Goal: Task Accomplishment & Management: Complete application form

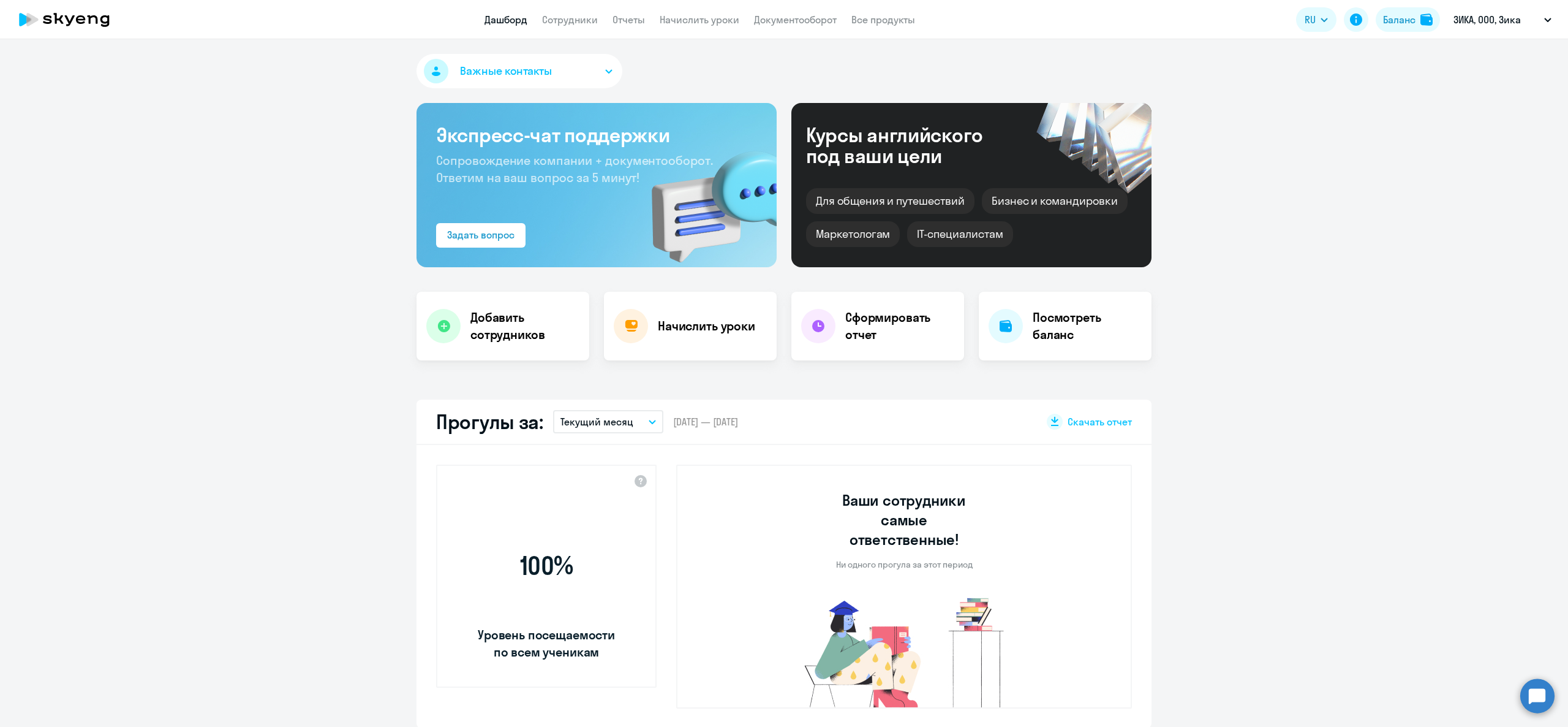
select select "30"
click at [507, 342] on h4 "Добавить сотрудников" at bounding box center [525, 326] width 109 height 34
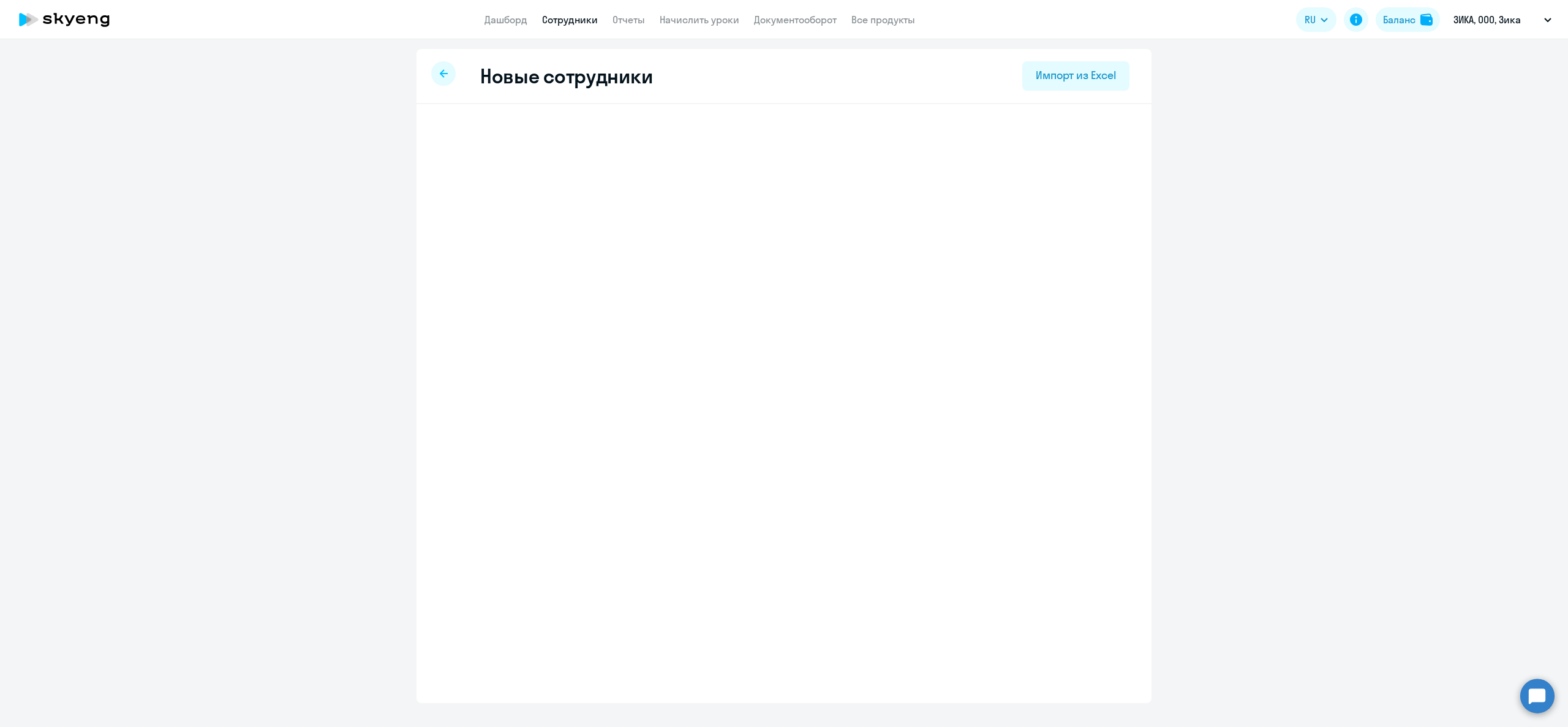
select select "english_adult_not_native_speaker"
select select "3"
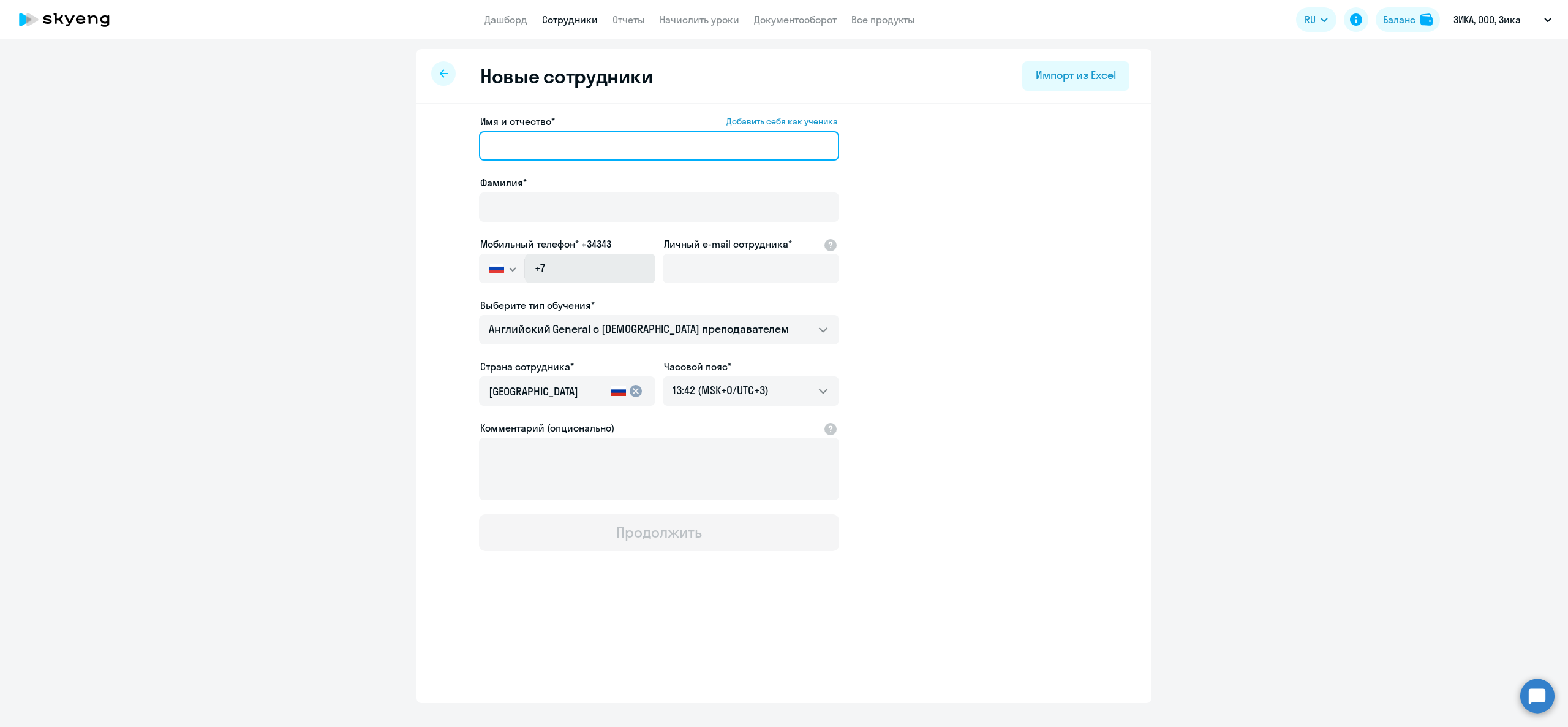
drag, startPoint x: 567, startPoint y: 148, endPoint x: 585, endPoint y: 279, distance: 132.2
click at [567, 151] on input "Имя и отчество* Добавить себя как ученика" at bounding box center [660, 146] width 360 height 29
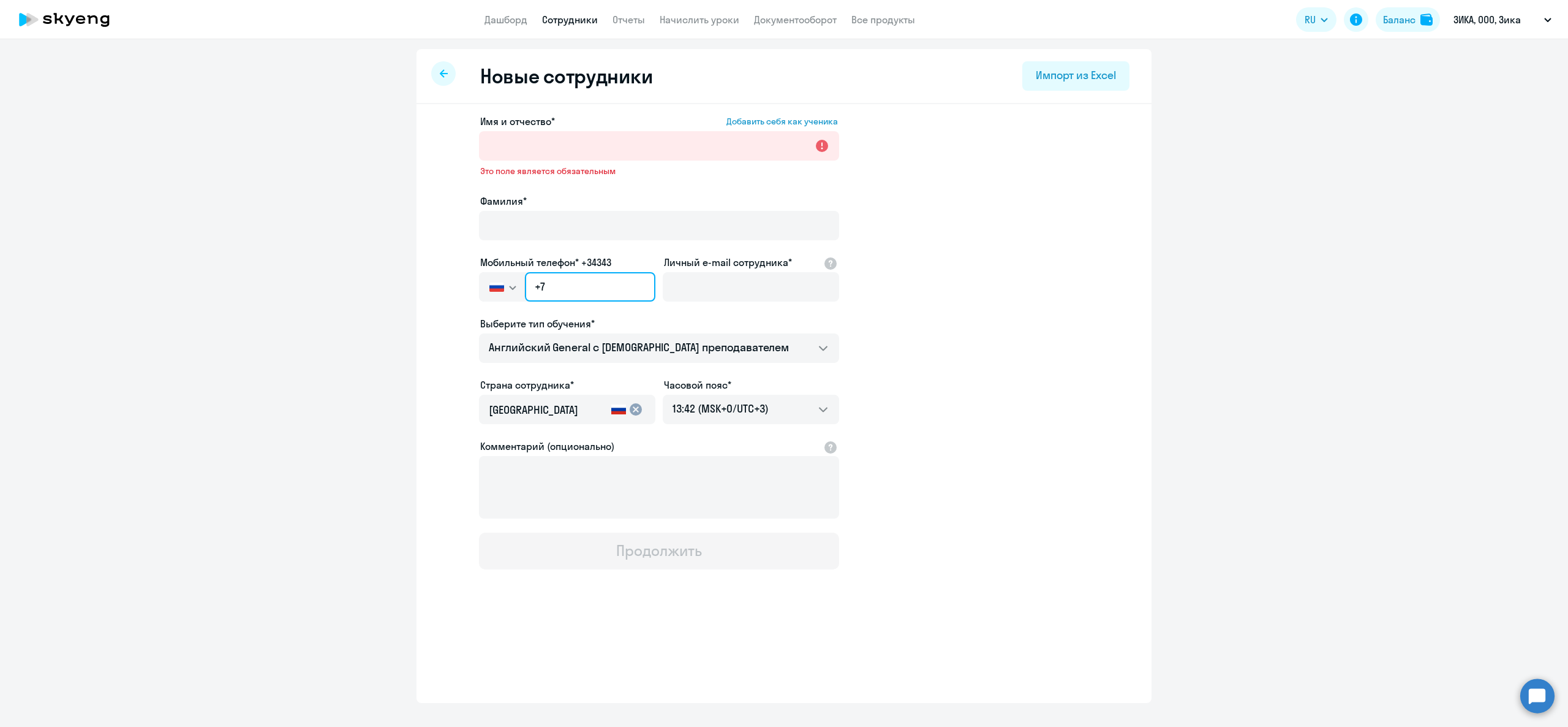
click at [585, 281] on input "+7" at bounding box center [590, 286] width 130 height 29
paste input "[PHONE_NUMBER]"
type input "[PHONE_NUMBER]"
click at [700, 283] on input "Личный e-mail сотрудника*" at bounding box center [751, 286] width 177 height 29
paste input "[EMAIL_ADDRESS][PERSON_NAME][DOMAIN_NAME]"
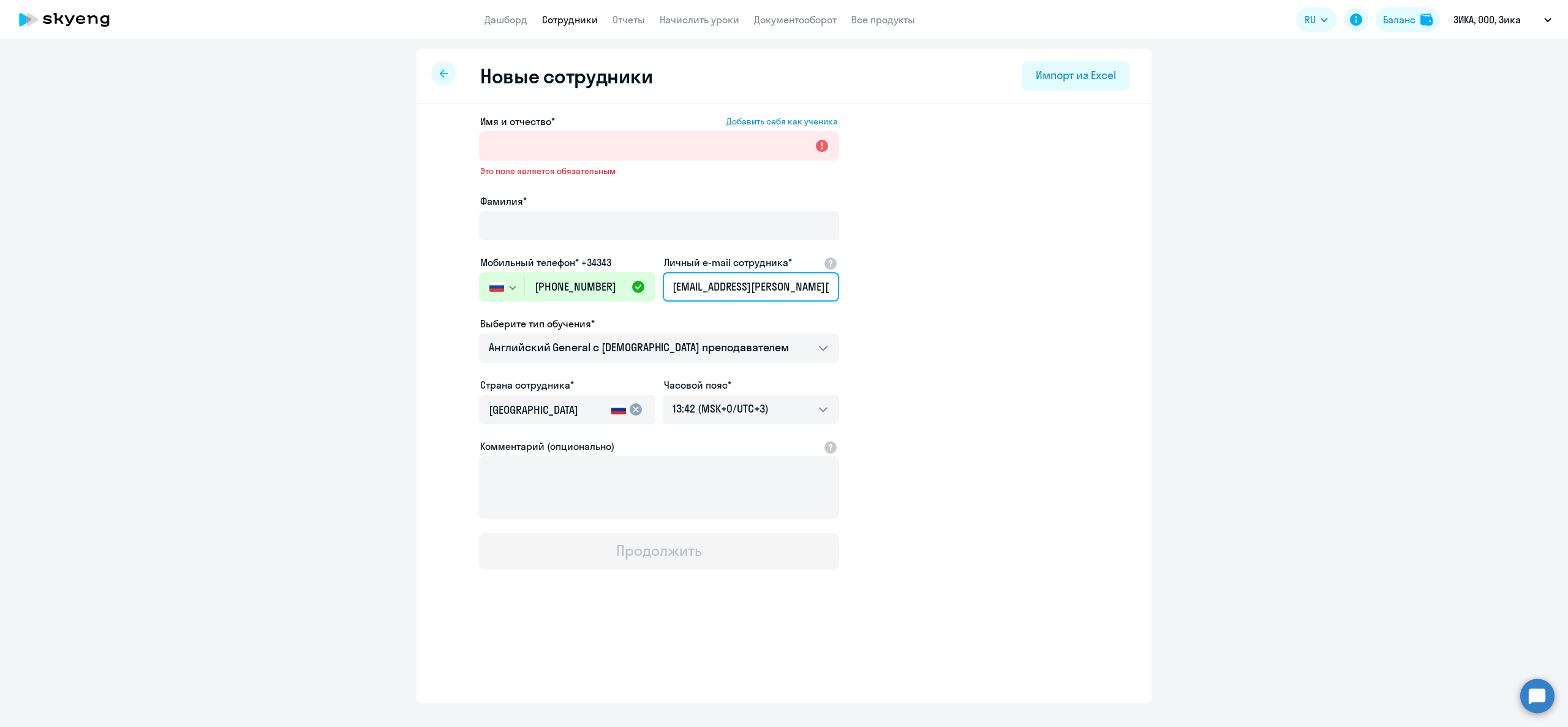
scroll to position [0, 11]
type input "[EMAIL_ADDRESS][PERSON_NAME][DOMAIN_NAME]"
click at [643, 227] on input "Фамилия*" at bounding box center [660, 226] width 360 height 29
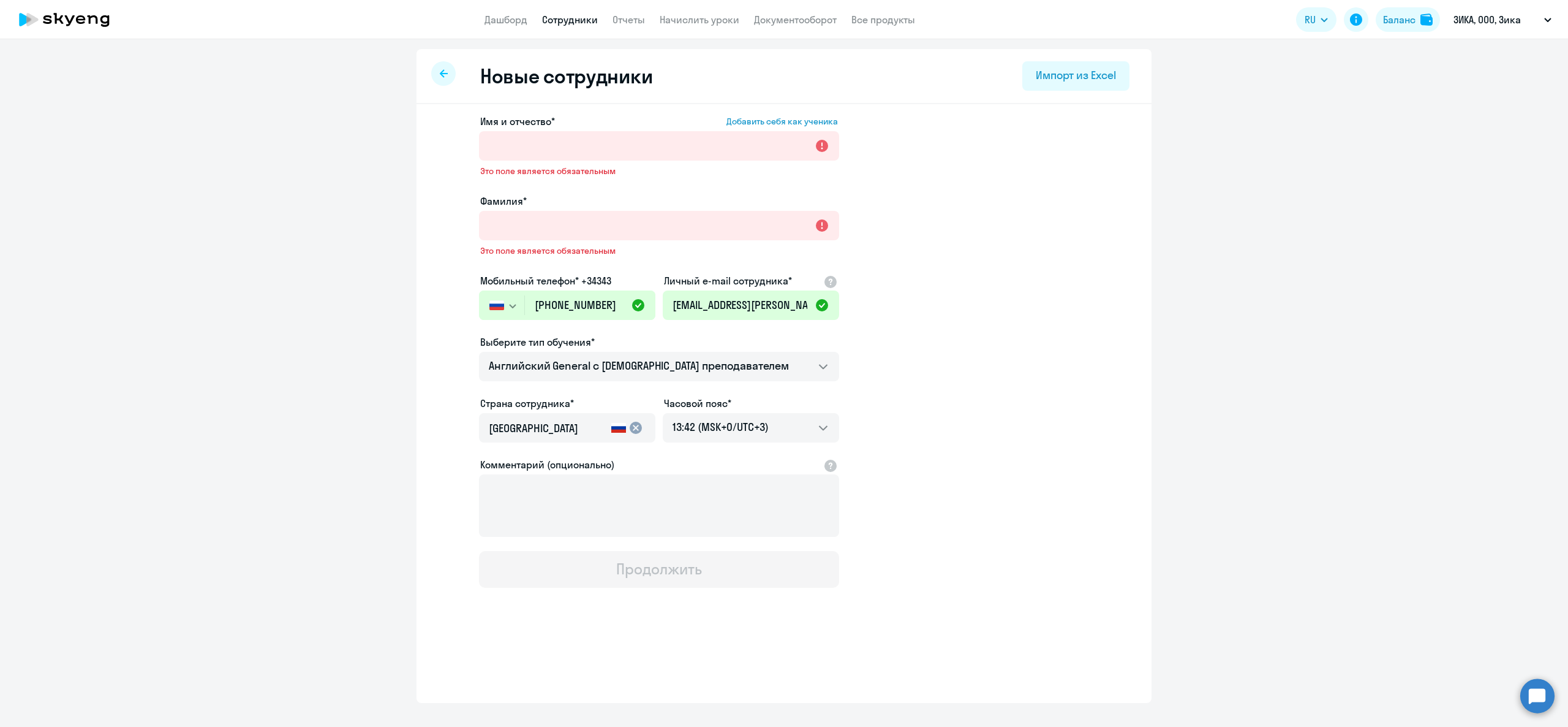
click at [1123, 225] on app-new-student-form "Имя и отчество* Добавить себя как ученика Это поле является обязательным Фамили…" at bounding box center [784, 350] width 696 height 474
click at [684, 235] on input "Фамилия*" at bounding box center [660, 226] width 360 height 29
paste input "Oganesyan"
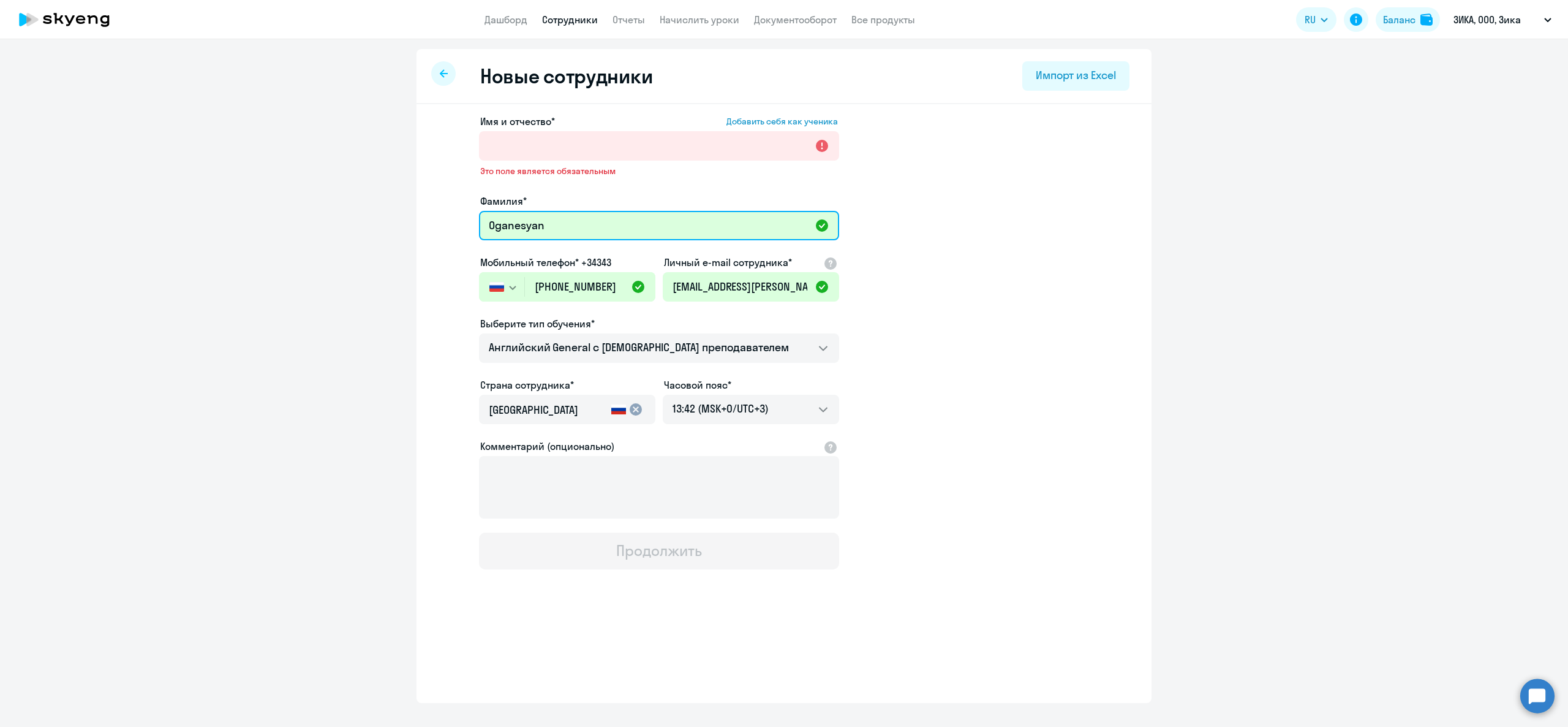
type input "Oganesyan"
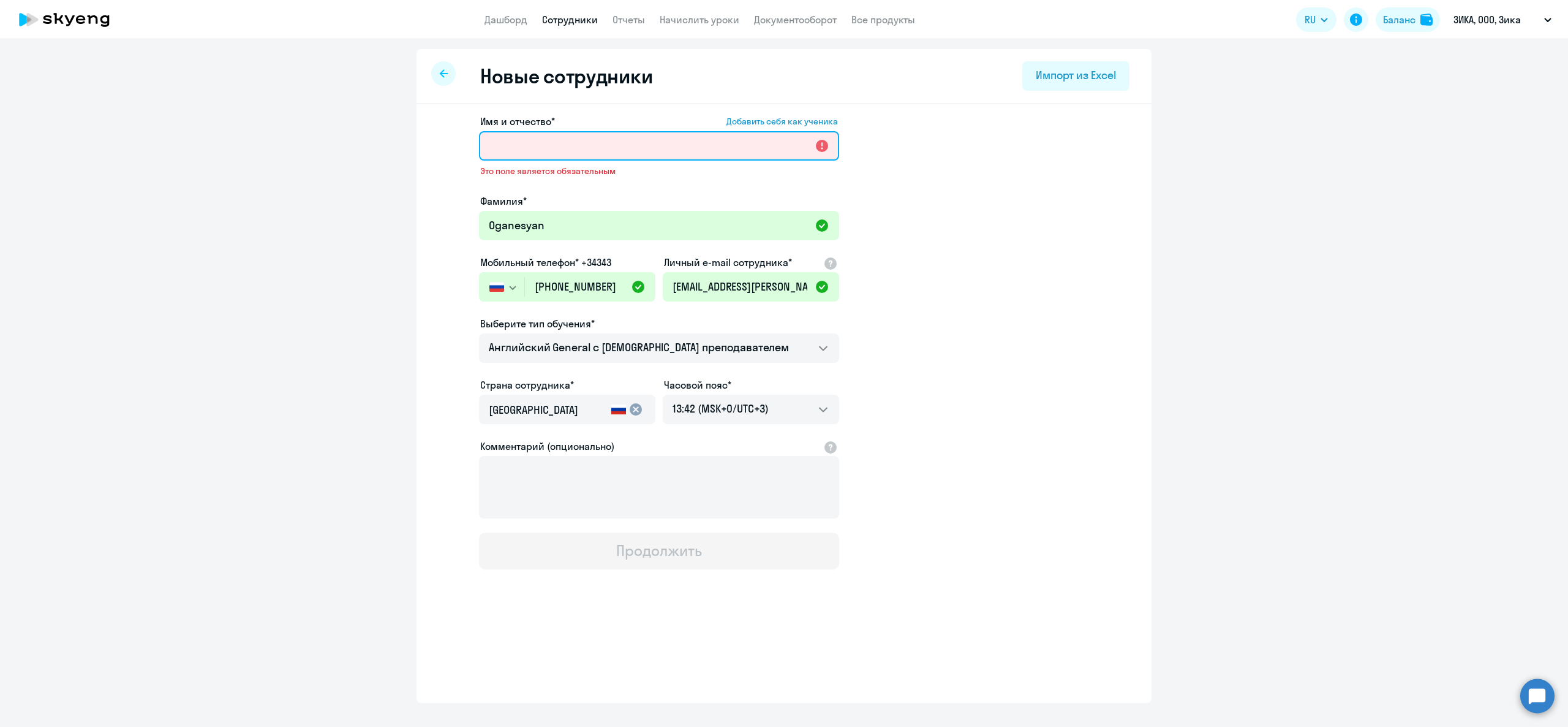
click at [518, 155] on input "Имя и отчество* Добавить себя как ученика" at bounding box center [660, 146] width 360 height 29
paste input "[PERSON_NAME]"
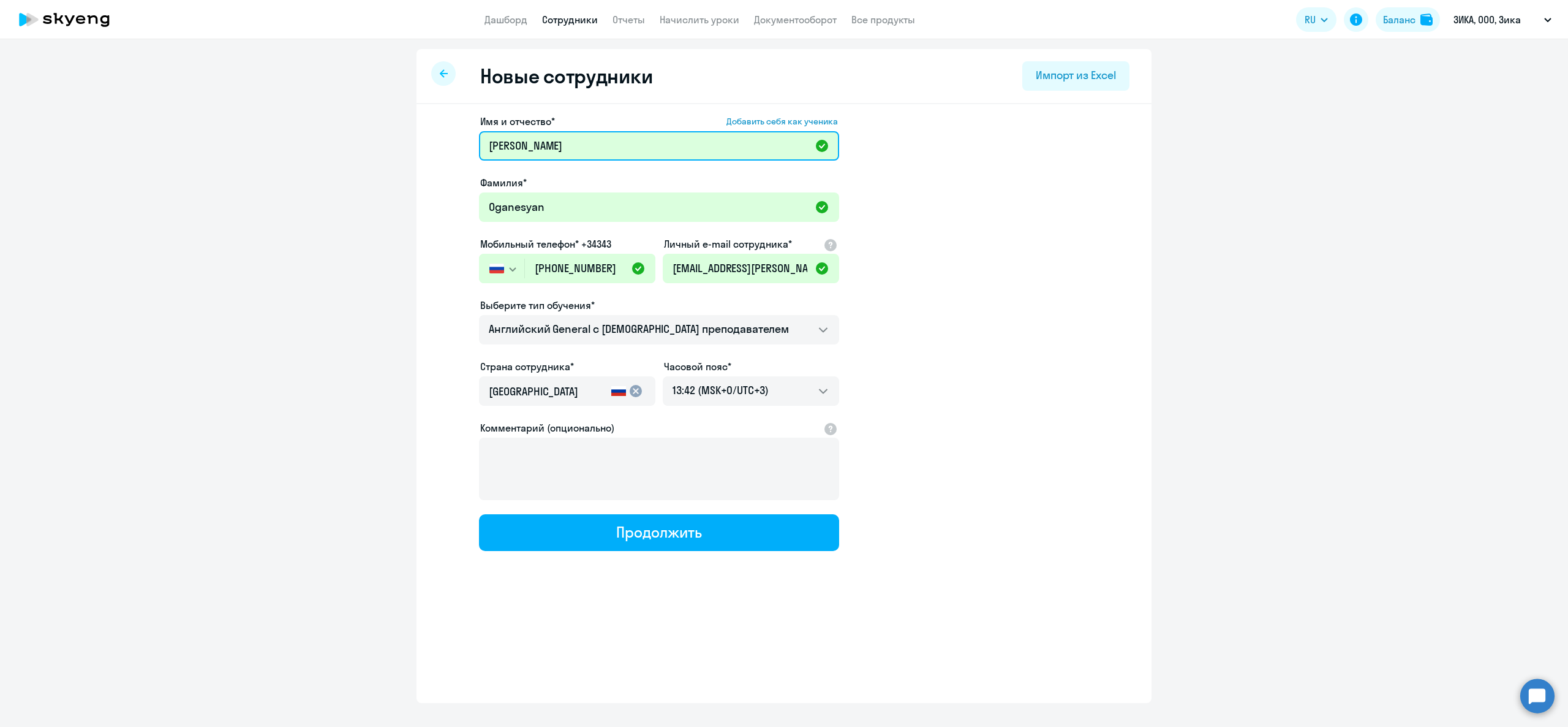
type input "[PERSON_NAME]"
click at [1054, 331] on app-new-student-form "Имя и отчество* Добавить себя как ученика [PERSON_NAME]* [PERSON_NAME] телефон*…" at bounding box center [784, 332] width 696 height 437
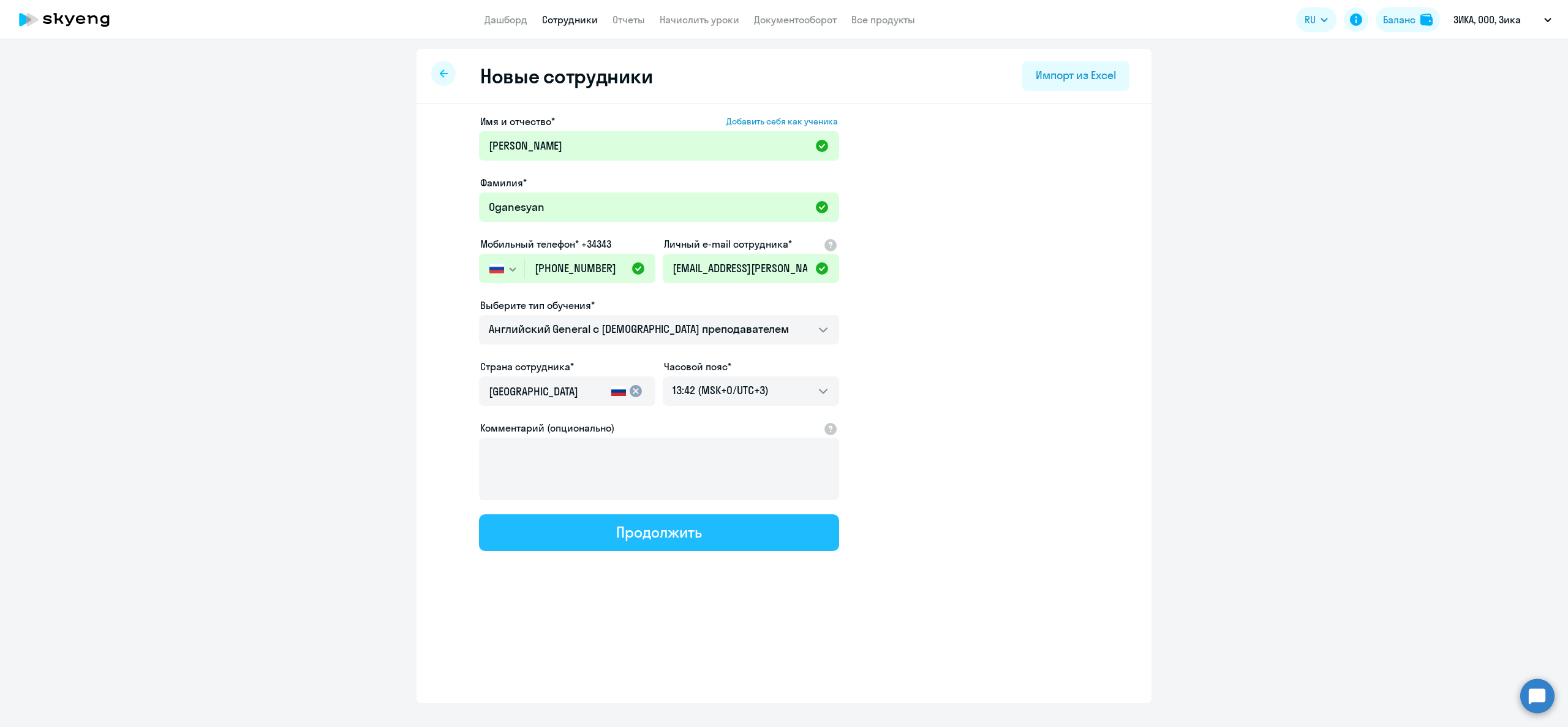
click at [644, 529] on div "Продолжить" at bounding box center [659, 532] width 85 height 19
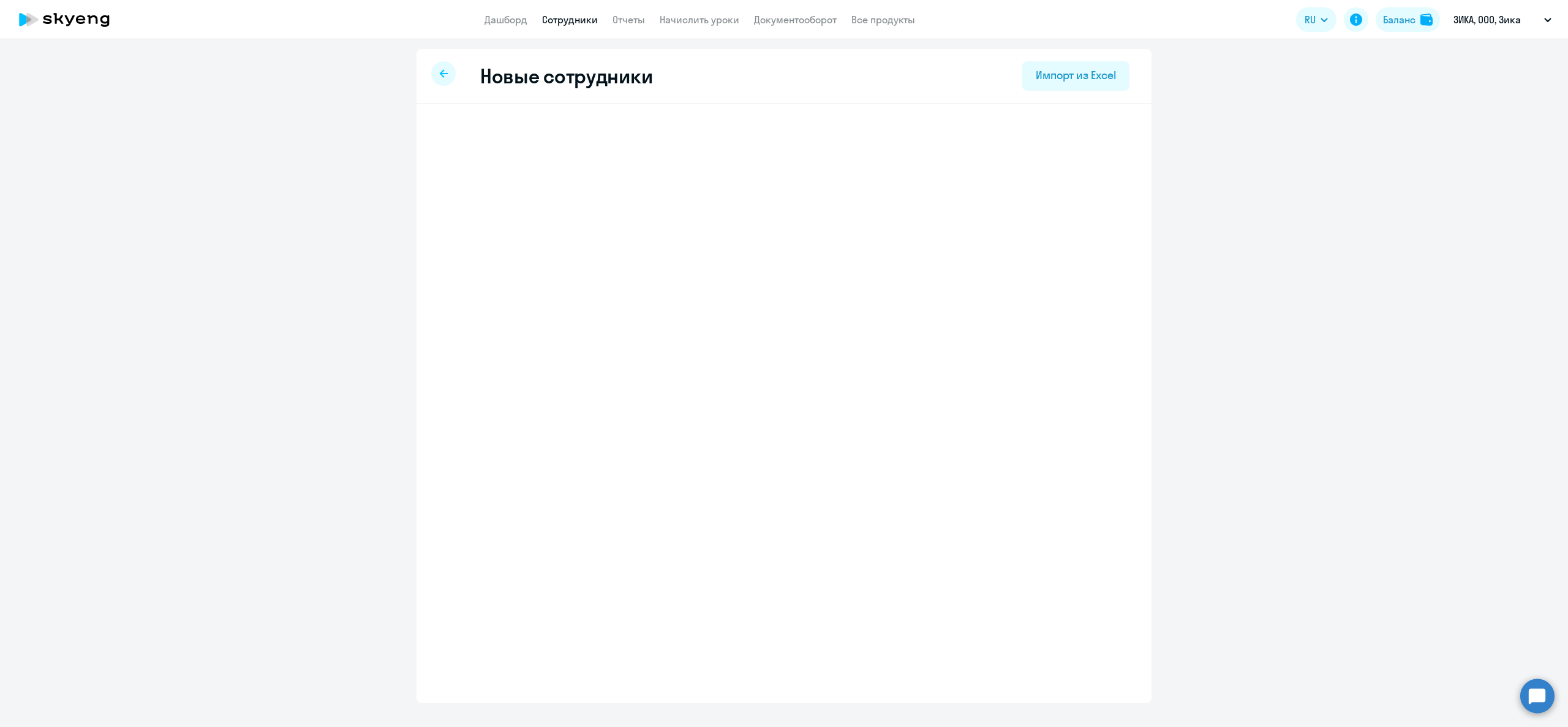
select select "english_adult_not_native_speaker"
select select "3"
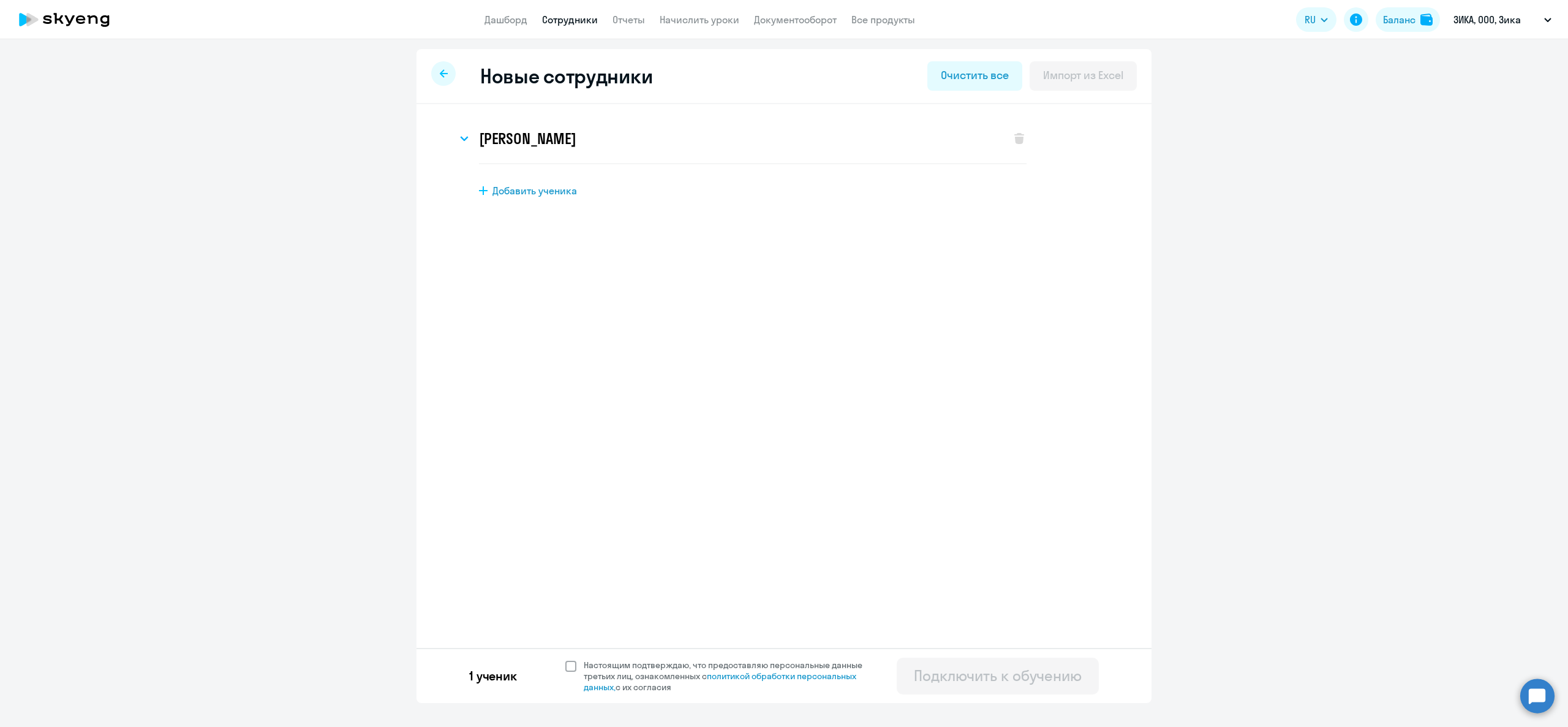
click at [574, 668] on span at bounding box center [570, 666] width 11 height 11
click at [565, 660] on input "Настоящим подтверждаю, что предоставляю персональные данные третьих лиц, ознако…" at bounding box center [565, 659] width 1 height 1
checkbox input "true"
click at [996, 682] on div "Подключить к обучению" at bounding box center [999, 675] width 168 height 19
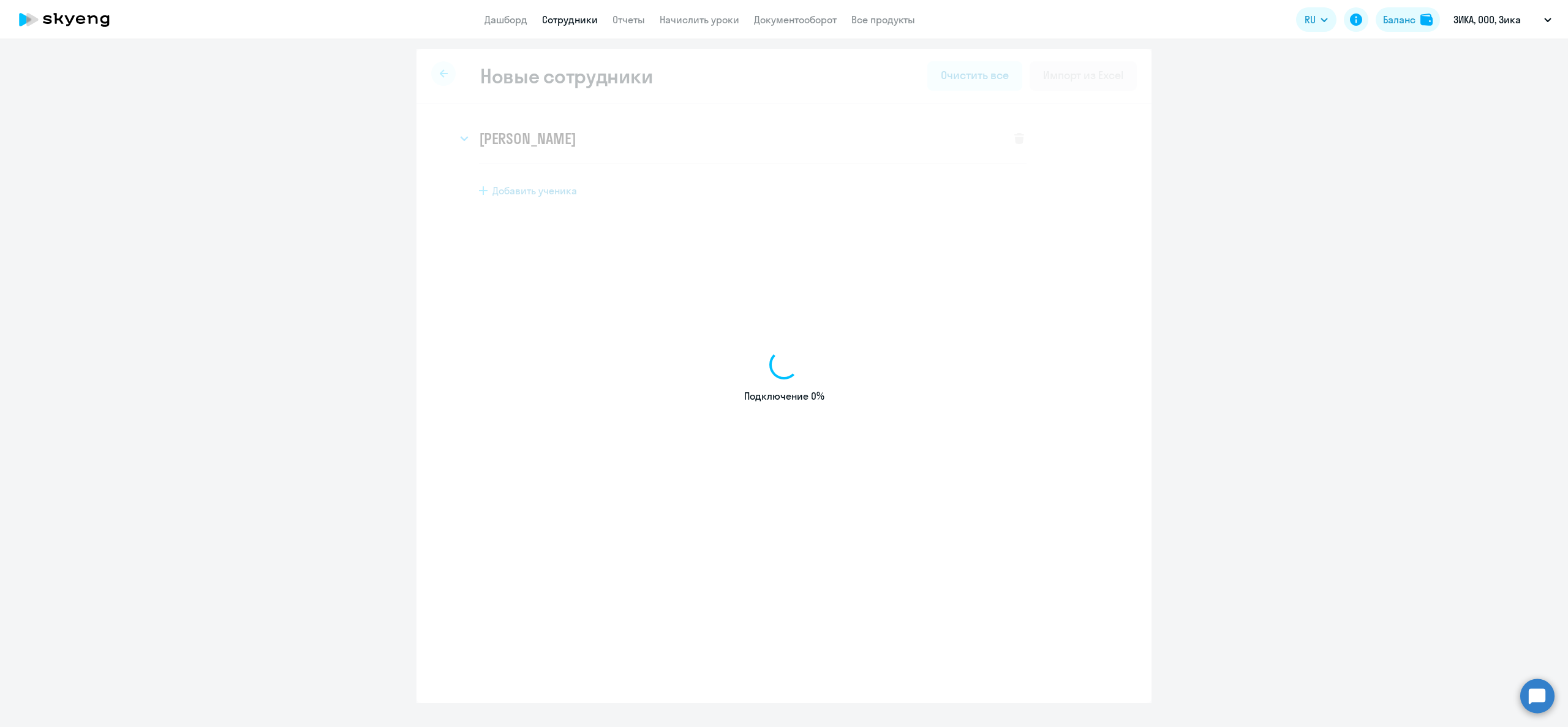
select select "english_adult_not_native_speaker"
select select "3"
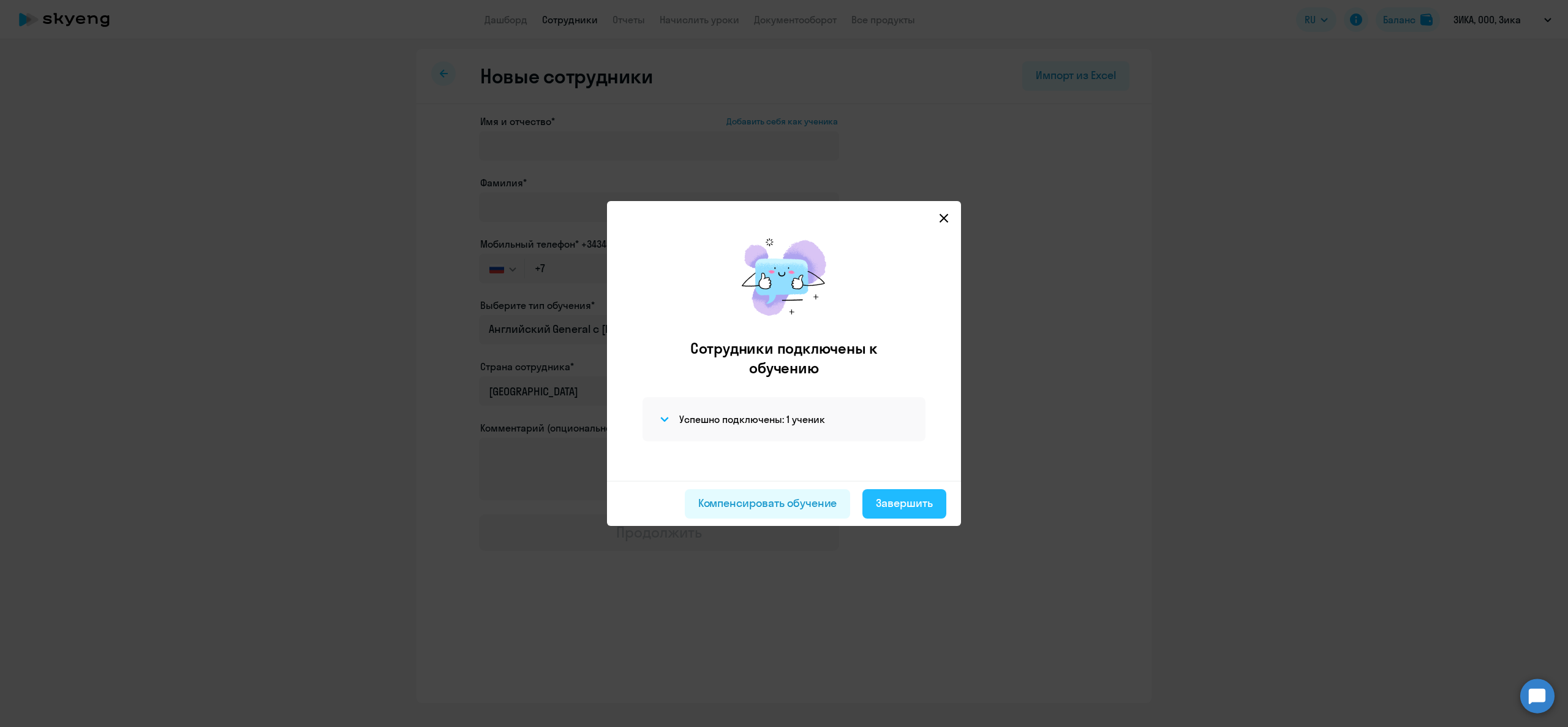
click at [894, 492] on button "Завершить" at bounding box center [904, 503] width 84 height 29
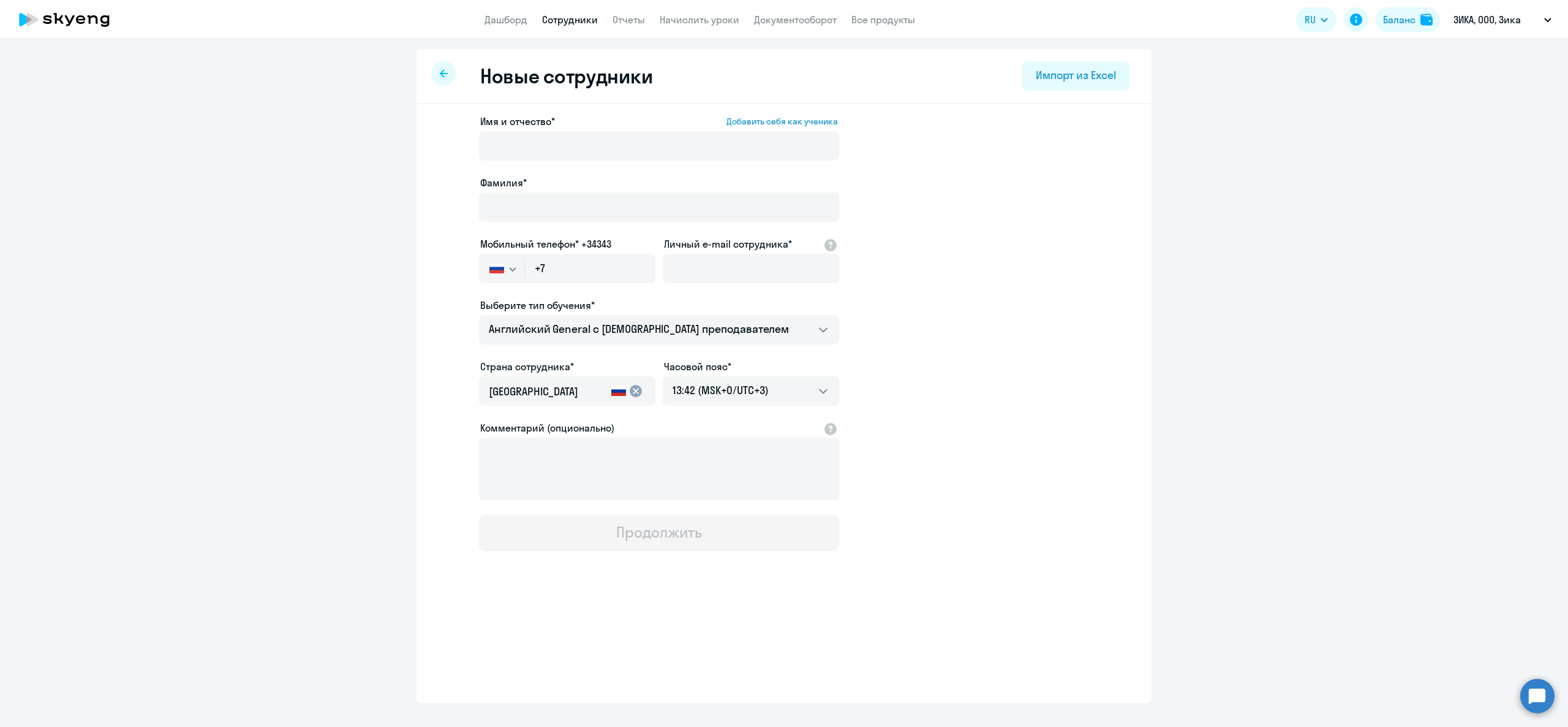
select select "30"
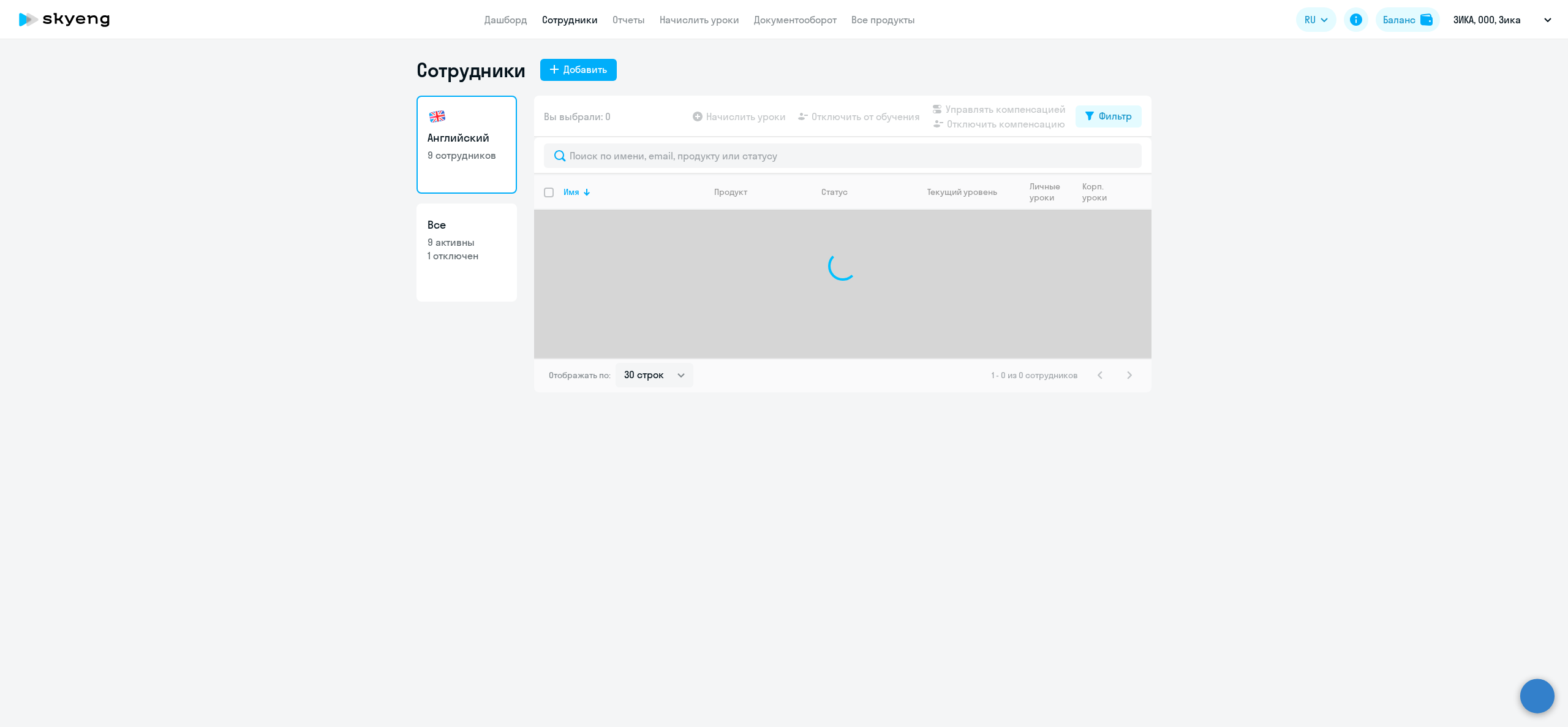
select select "30"
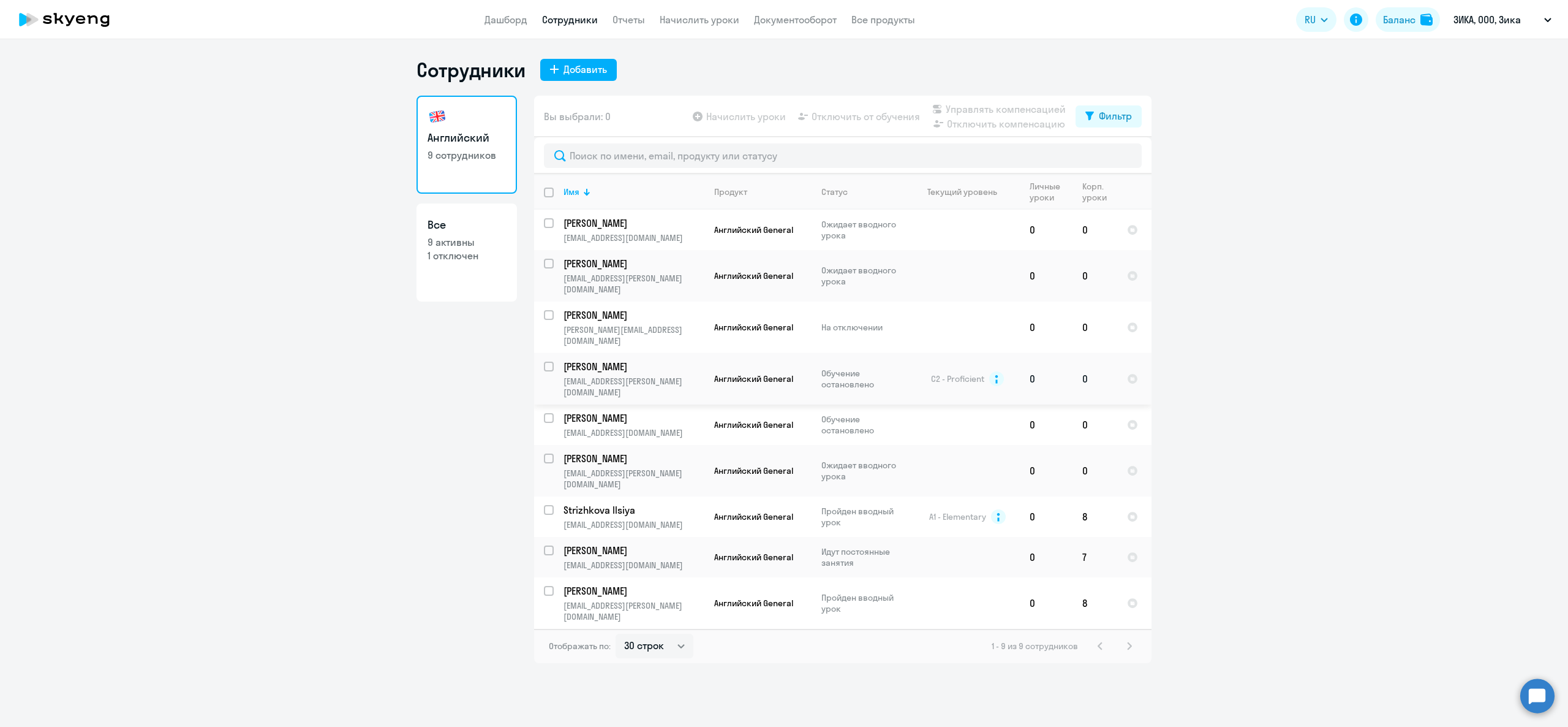
click at [619, 369] on td "Александр [EMAIL_ADDRESS][PERSON_NAME][DOMAIN_NAME]" at bounding box center [628, 379] width 151 height 51
select select "english"
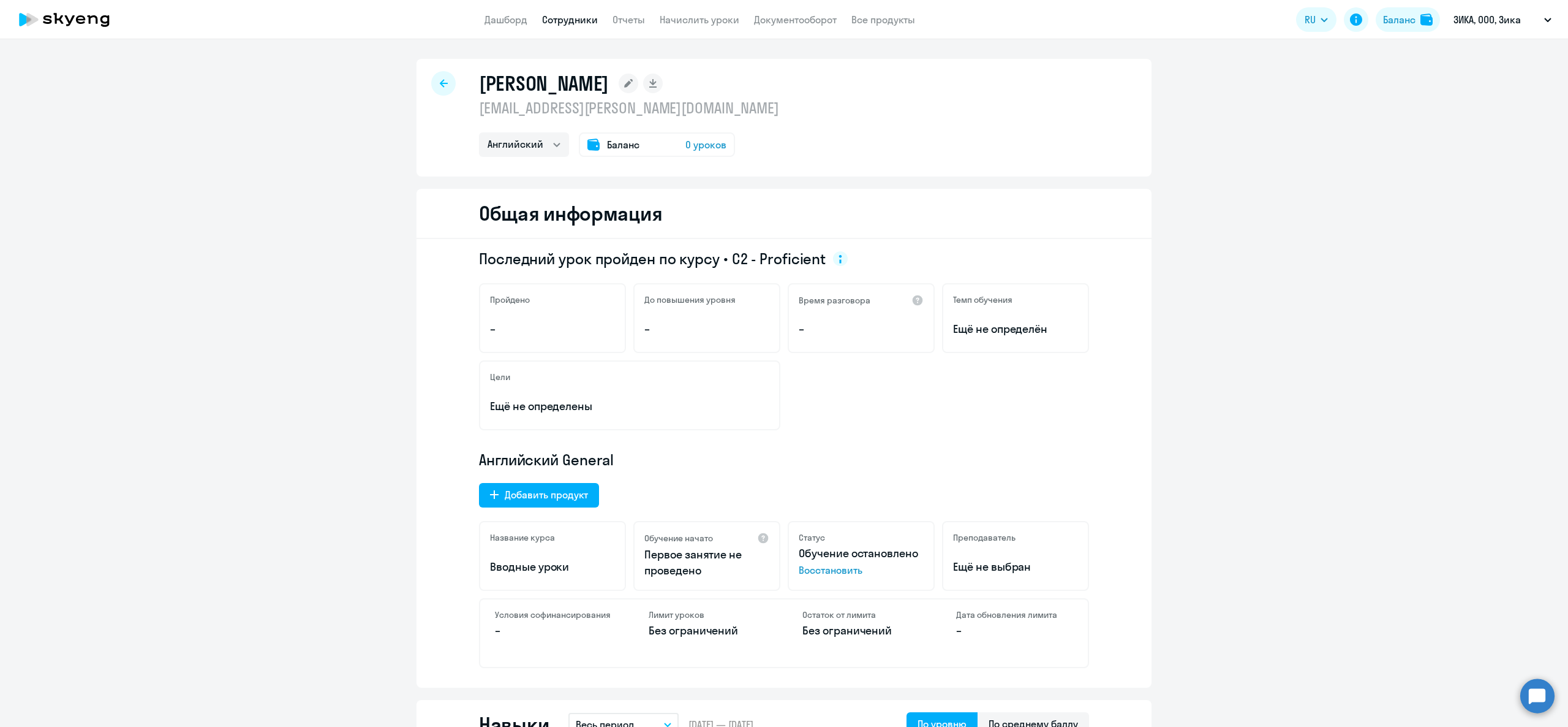
click at [619, 80] on icon at bounding box center [628, 82] width 19 height 19
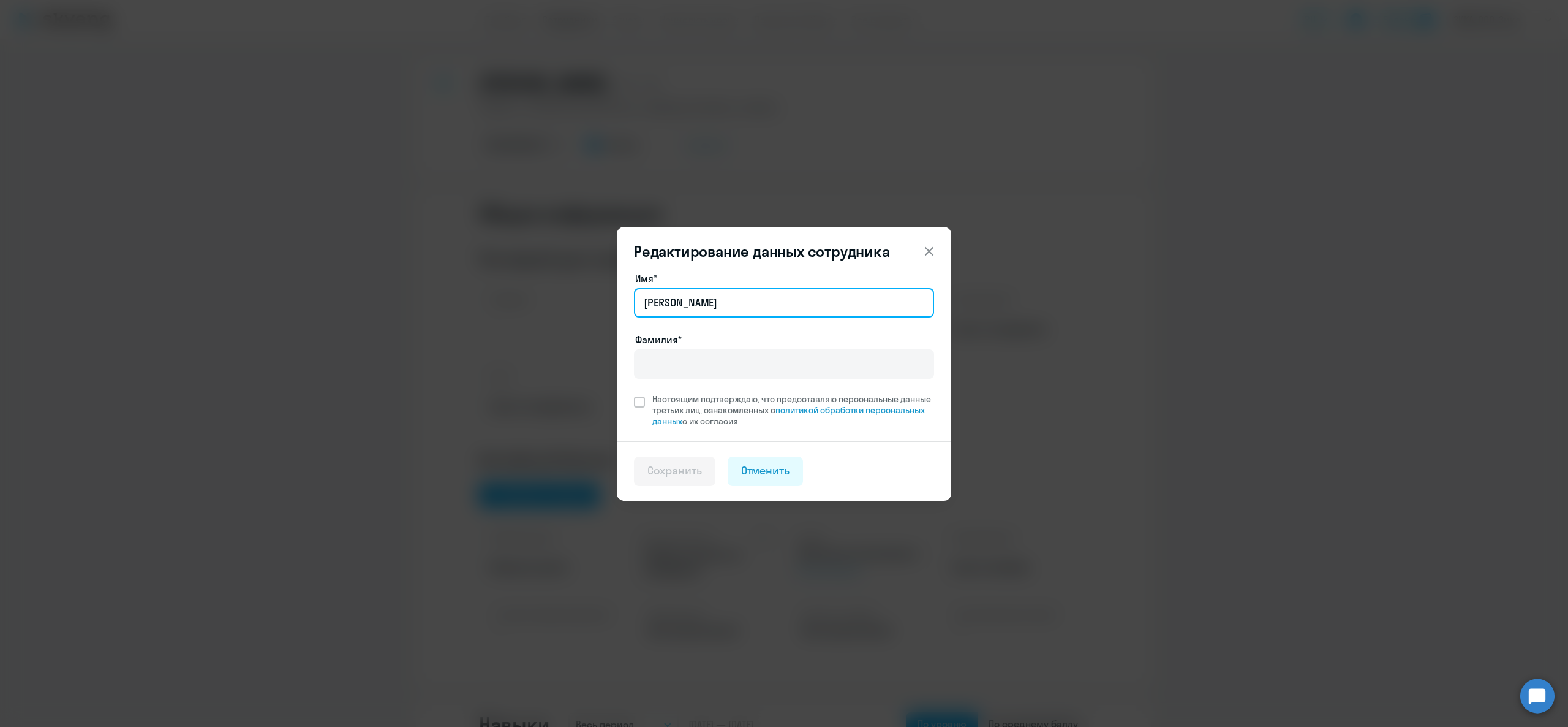
click at [697, 312] on input "Александр" at bounding box center [784, 302] width 300 height 29
click at [690, 364] on input "Фамилия*" at bounding box center [784, 364] width 300 height 29
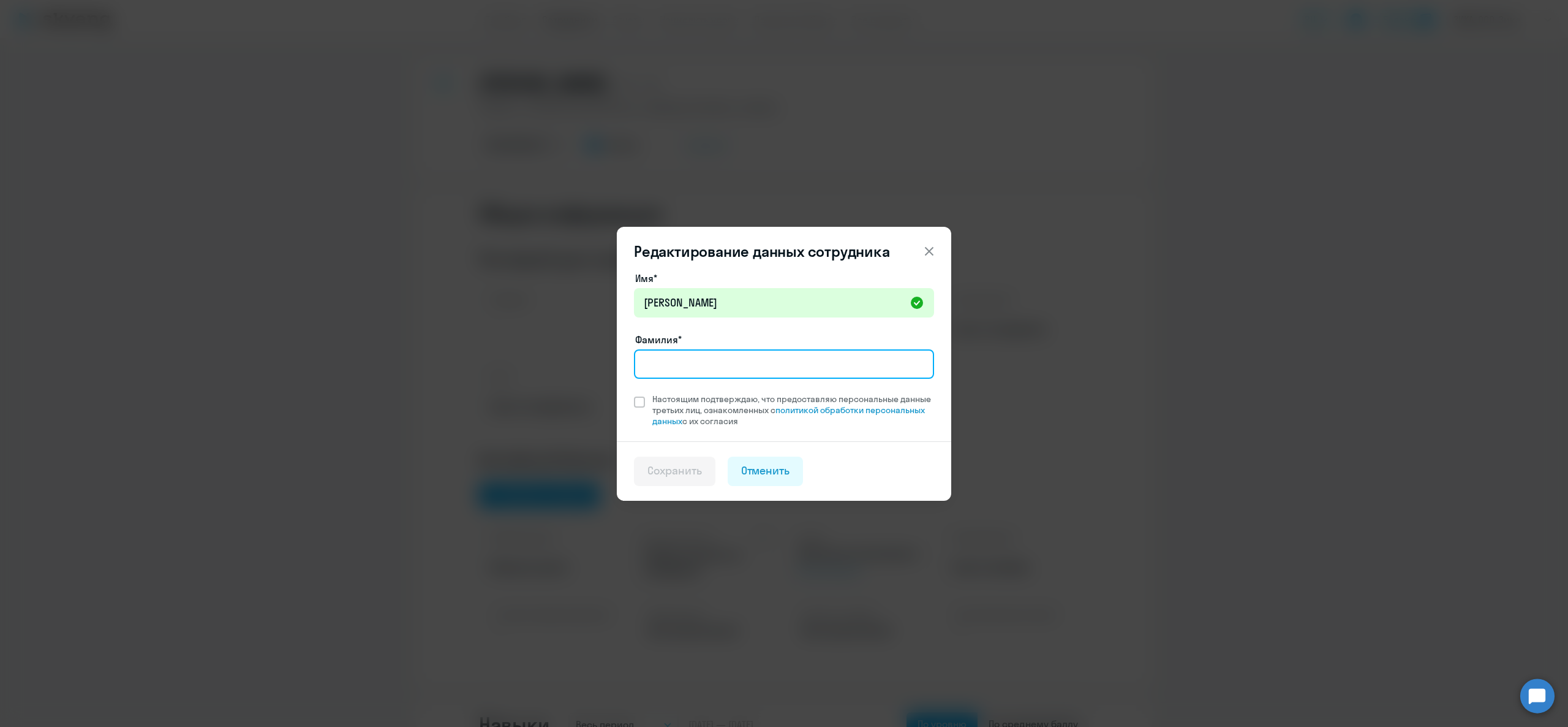
paste input "[PERSON_NAME]"
type input "[PERSON_NAME]"
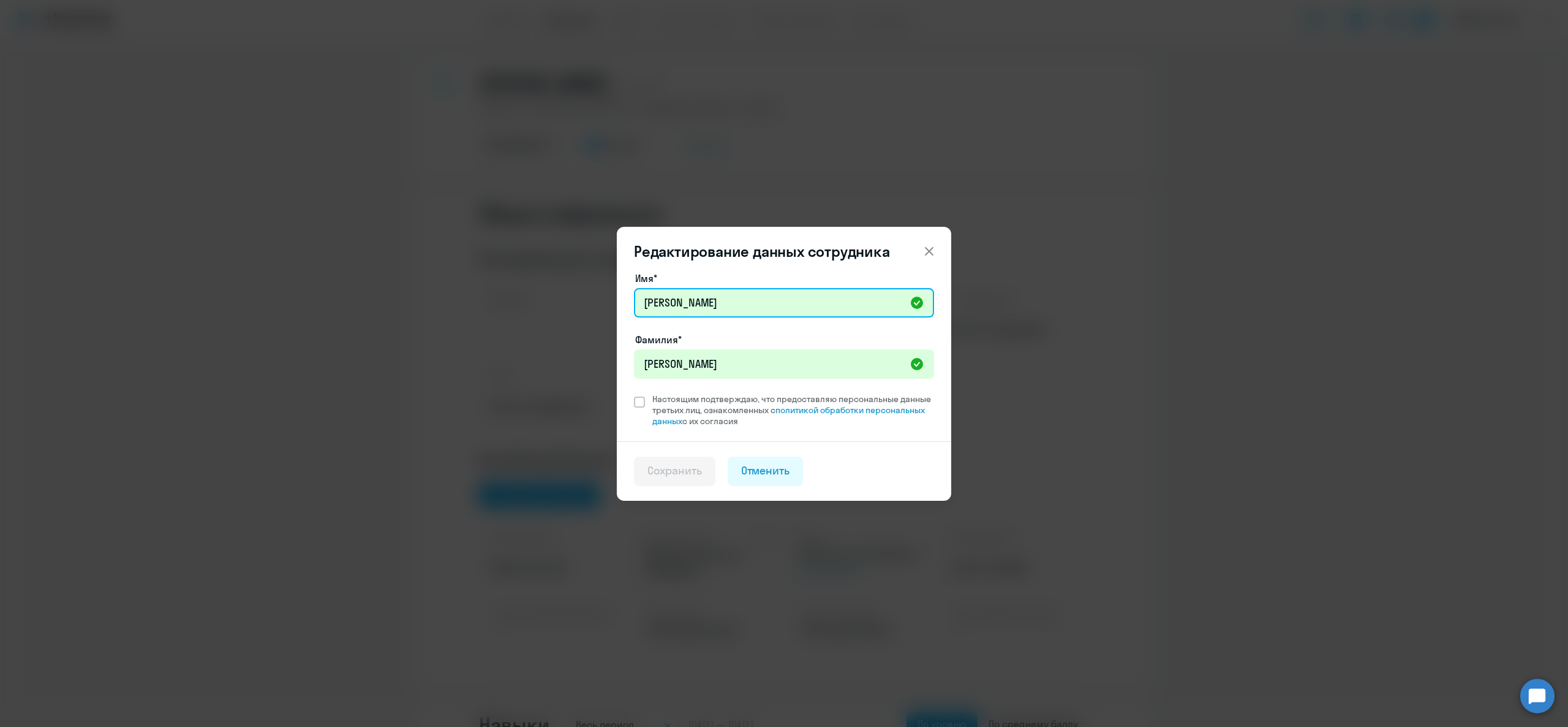
click at [714, 305] on input "Александр" at bounding box center [784, 302] width 300 height 29
paste input "[PERSON_NAME]"
type input "[PERSON_NAME]"
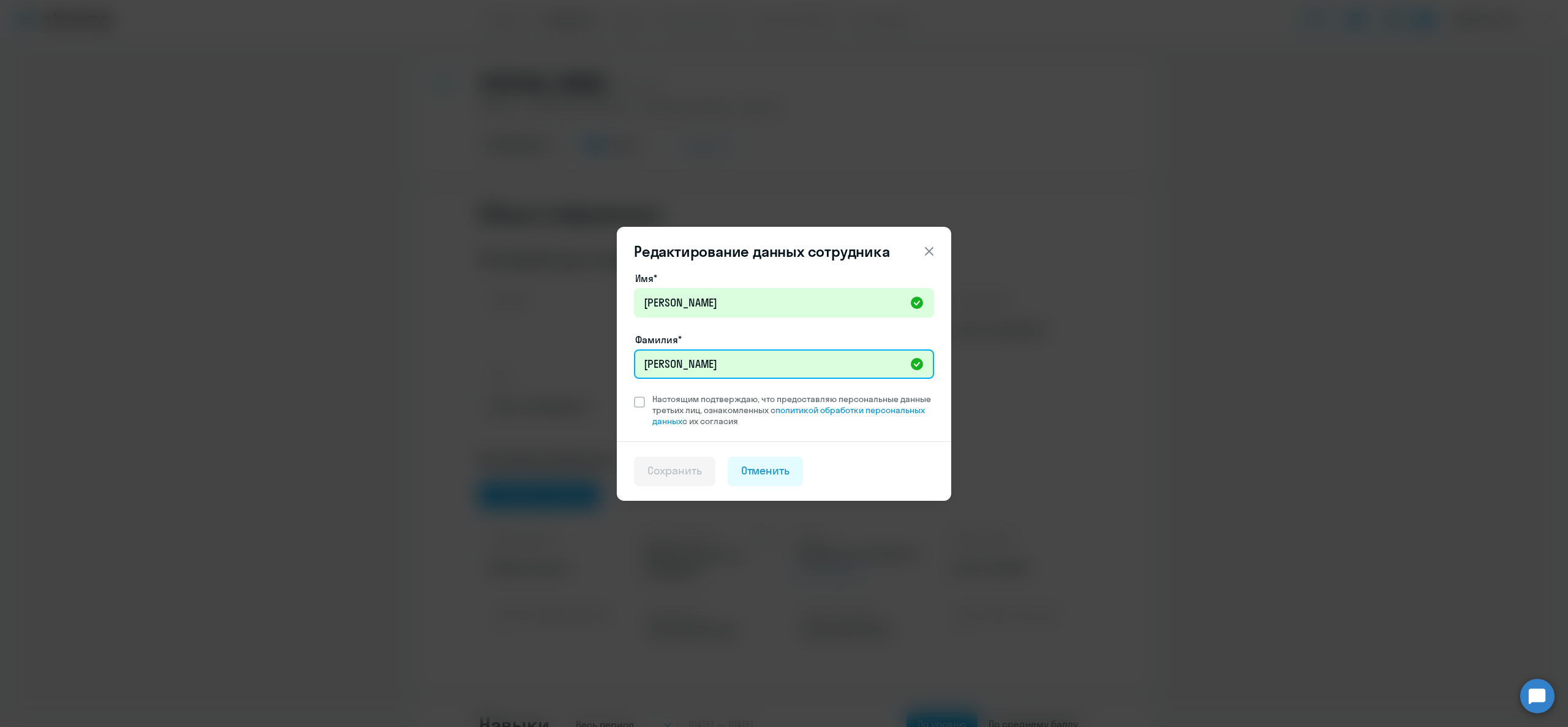
drag, startPoint x: 718, startPoint y: 369, endPoint x: 539, endPoint y: 381, distance: 179.4
click at [539, 381] on div "Редактирование данных сотрудника Имя* Alexandr Фамилия* Alexandr Настоящим подт…" at bounding box center [784, 364] width 593 height 343
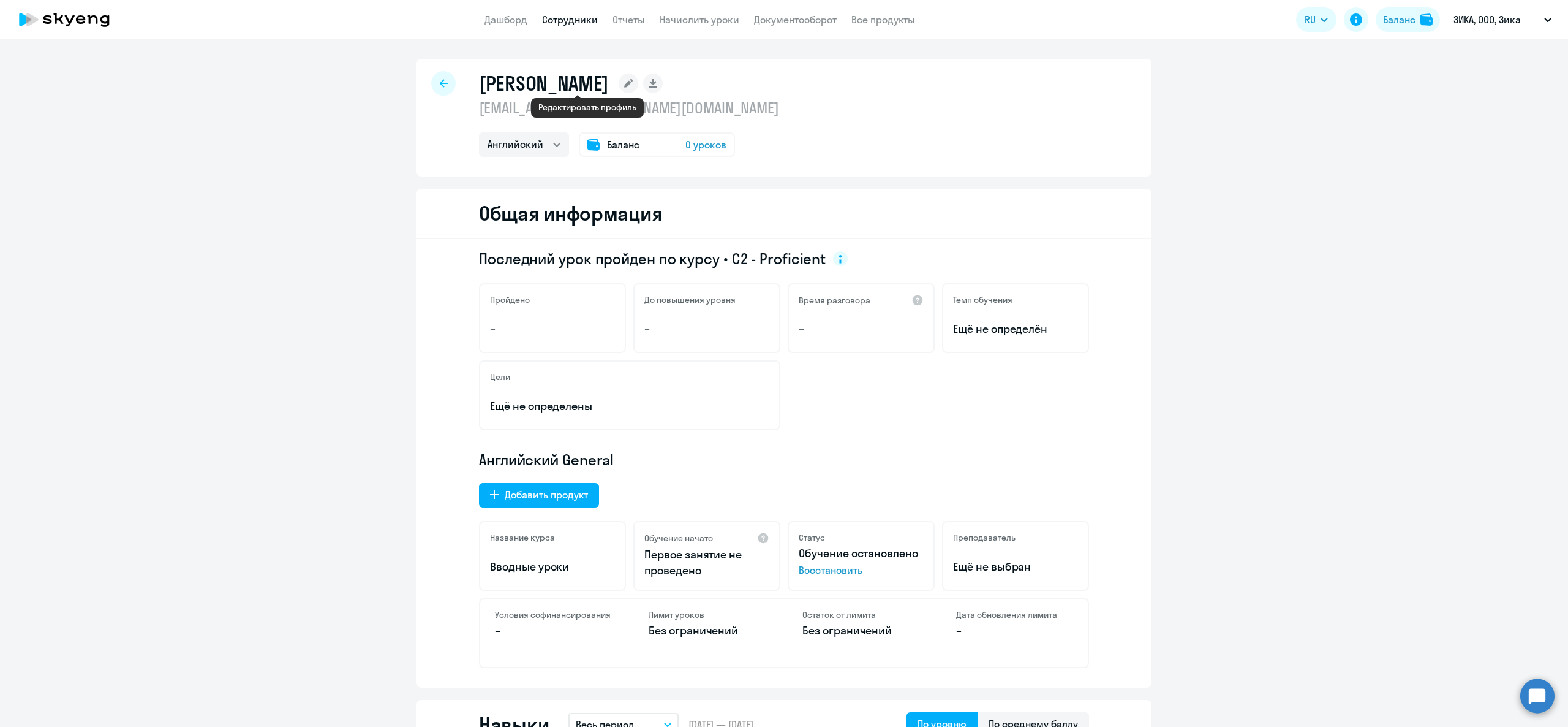
click at [624, 80] on icon at bounding box center [628, 83] width 8 height 8
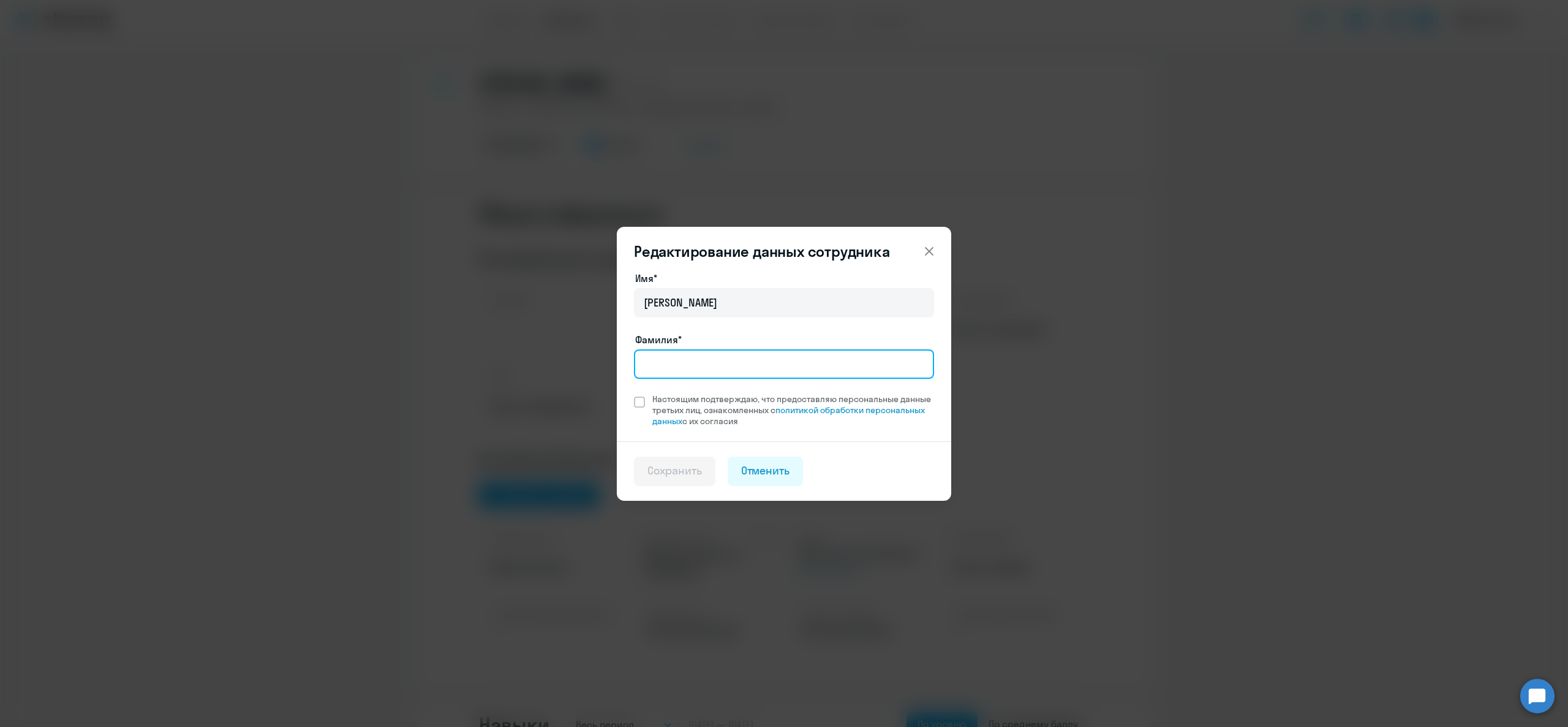
click at [689, 368] on input "Фамилия*" at bounding box center [784, 364] width 300 height 29
paste input "Oganesyan"
type input "Oganesyan"
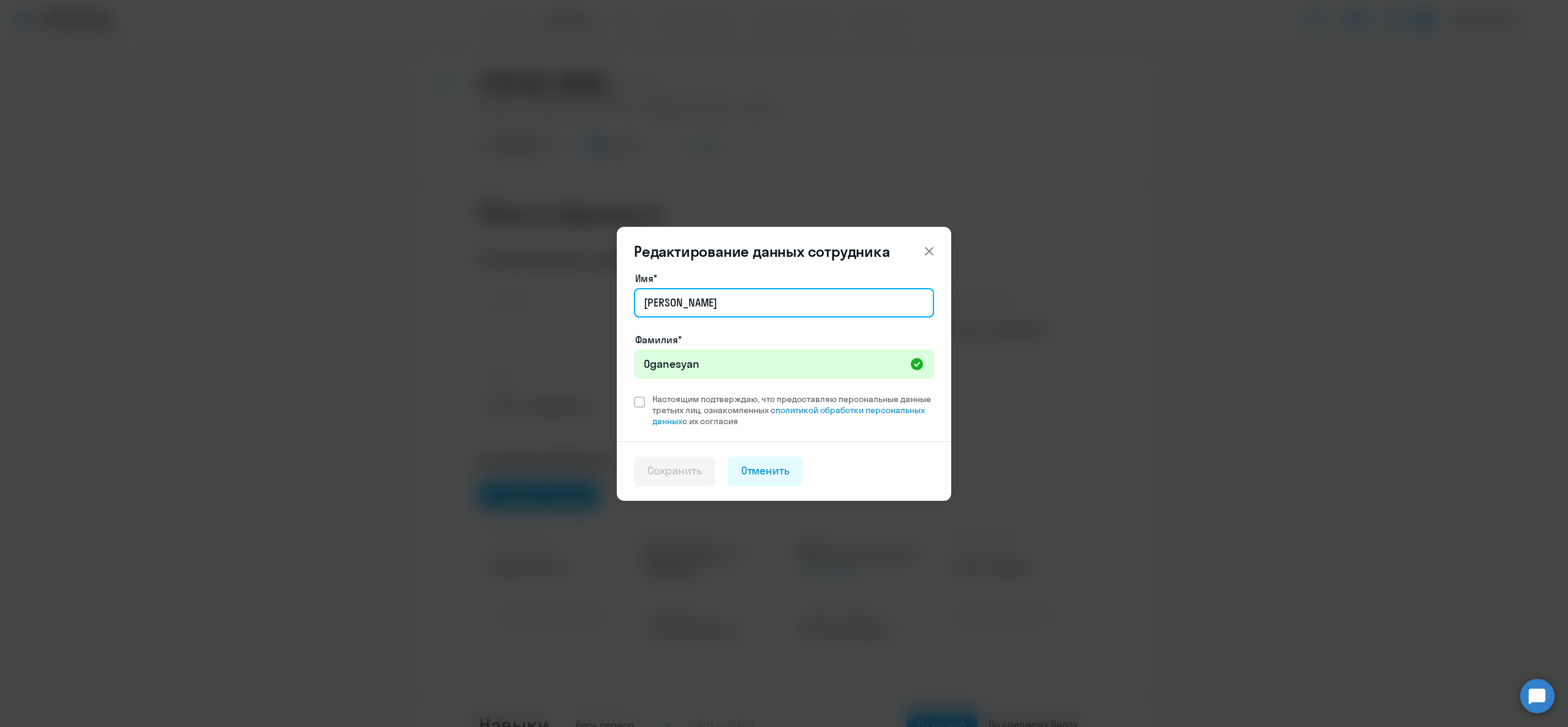
drag, startPoint x: 731, startPoint y: 308, endPoint x: 635, endPoint y: 263, distance: 106.0
click at [628, 267] on div "Редактирование данных сотрудника Имя* Александр Фамилия* Oganesyan Настоящим по…" at bounding box center [784, 364] width 335 height 274
paste input "[PERSON_NAME]"
type input "[PERSON_NAME]"
click at [646, 404] on span "Настоящим подтверждаю, что предоставляю персональные данные третьих лиц, ознако…" at bounding box center [790, 410] width 289 height 33
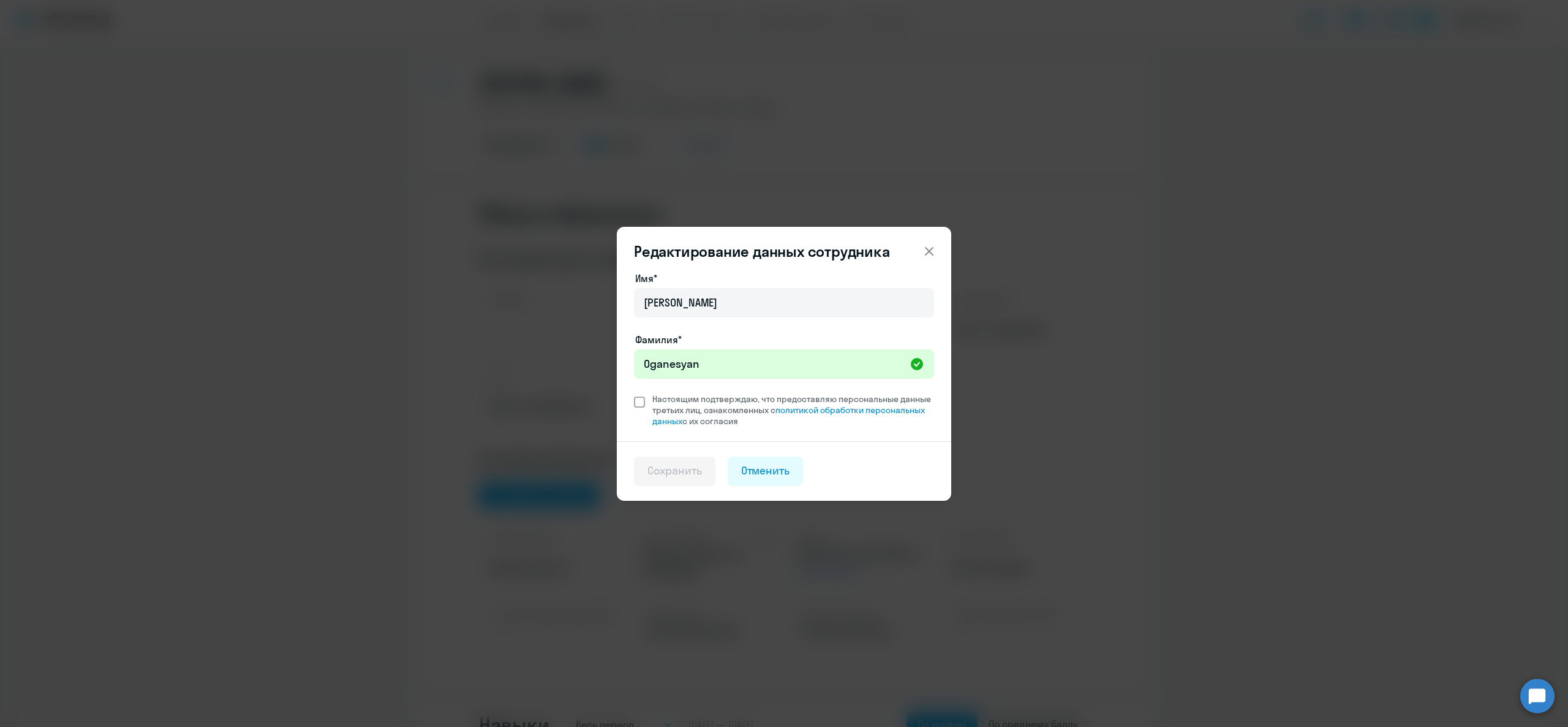
click at [634, 394] on input "Настоящим подтверждаю, что предоставляю персональные данные третьих лиц, ознако…" at bounding box center [633, 393] width 1 height 1
checkbox input "true"
click at [689, 468] on div "Сохранить" at bounding box center [675, 470] width 55 height 16
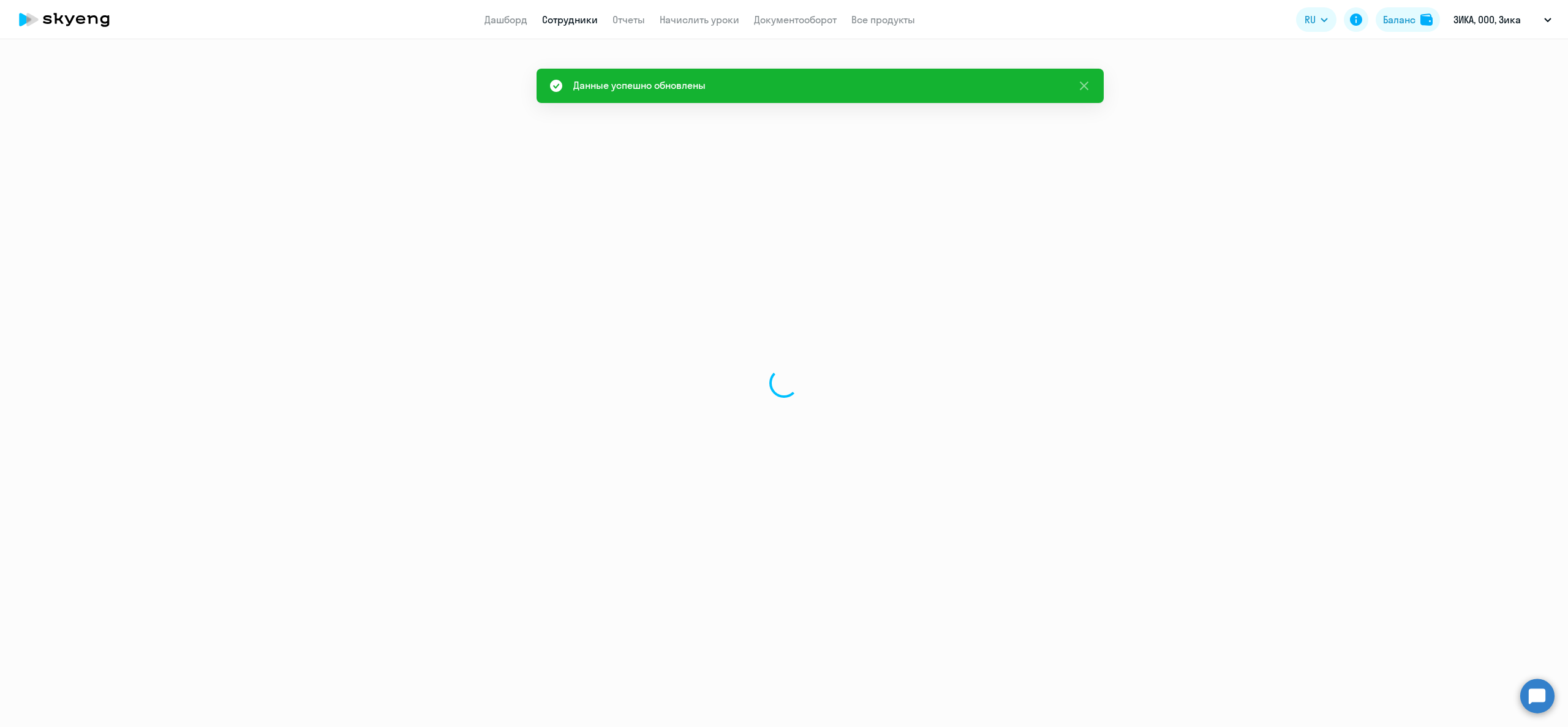
select select "english"
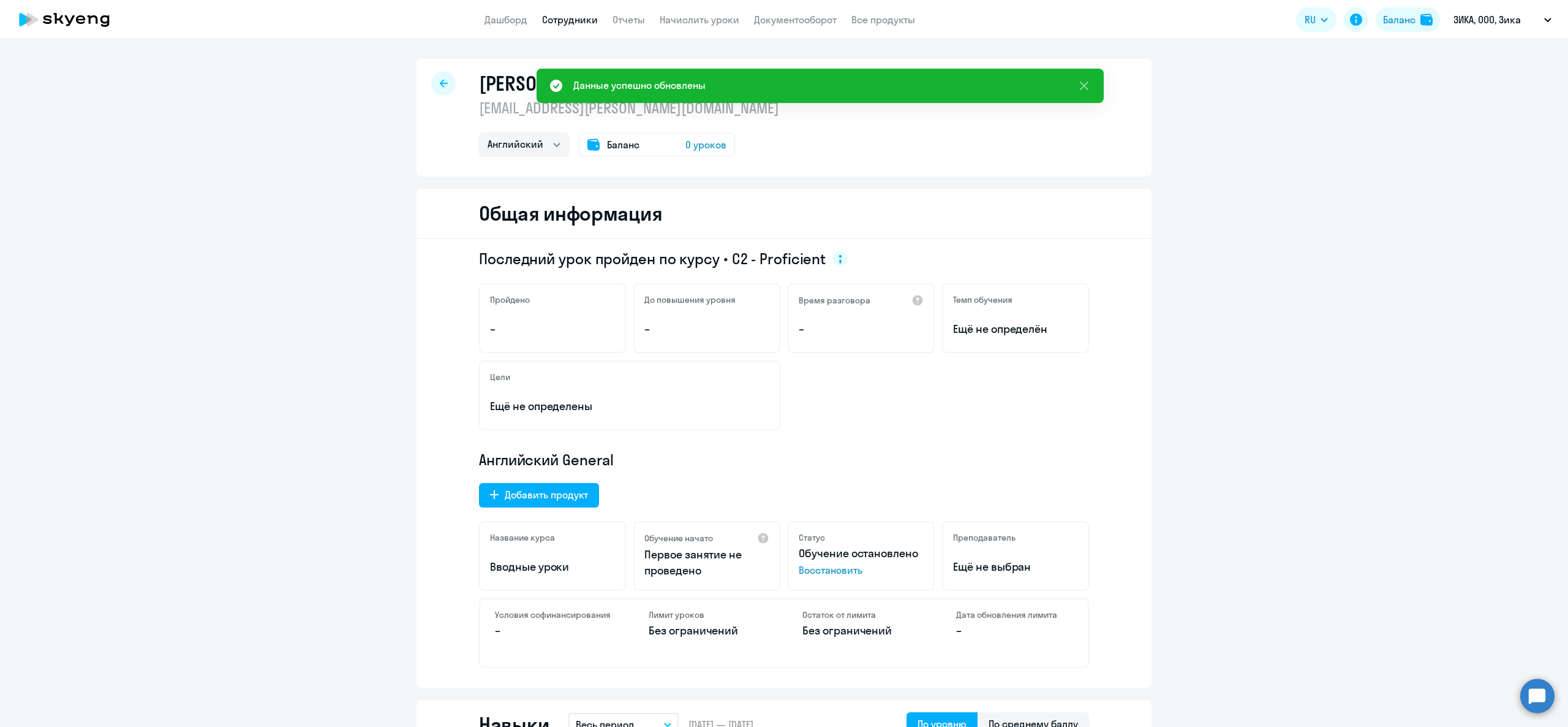
click at [549, 17] on link "Сотрудники" at bounding box center [570, 19] width 56 height 13
select select "30"
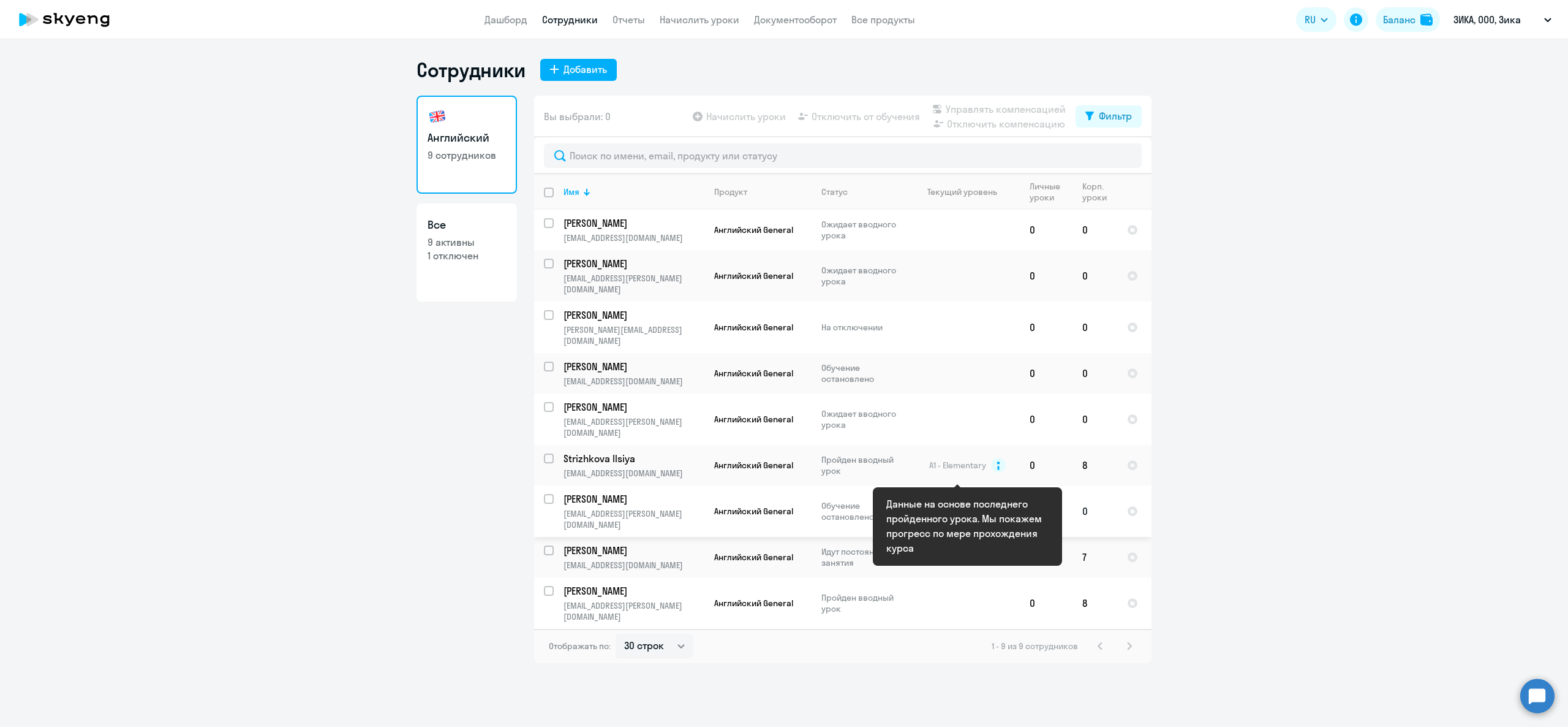
click at [996, 507] on icon at bounding box center [998, 512] width 3 height 8
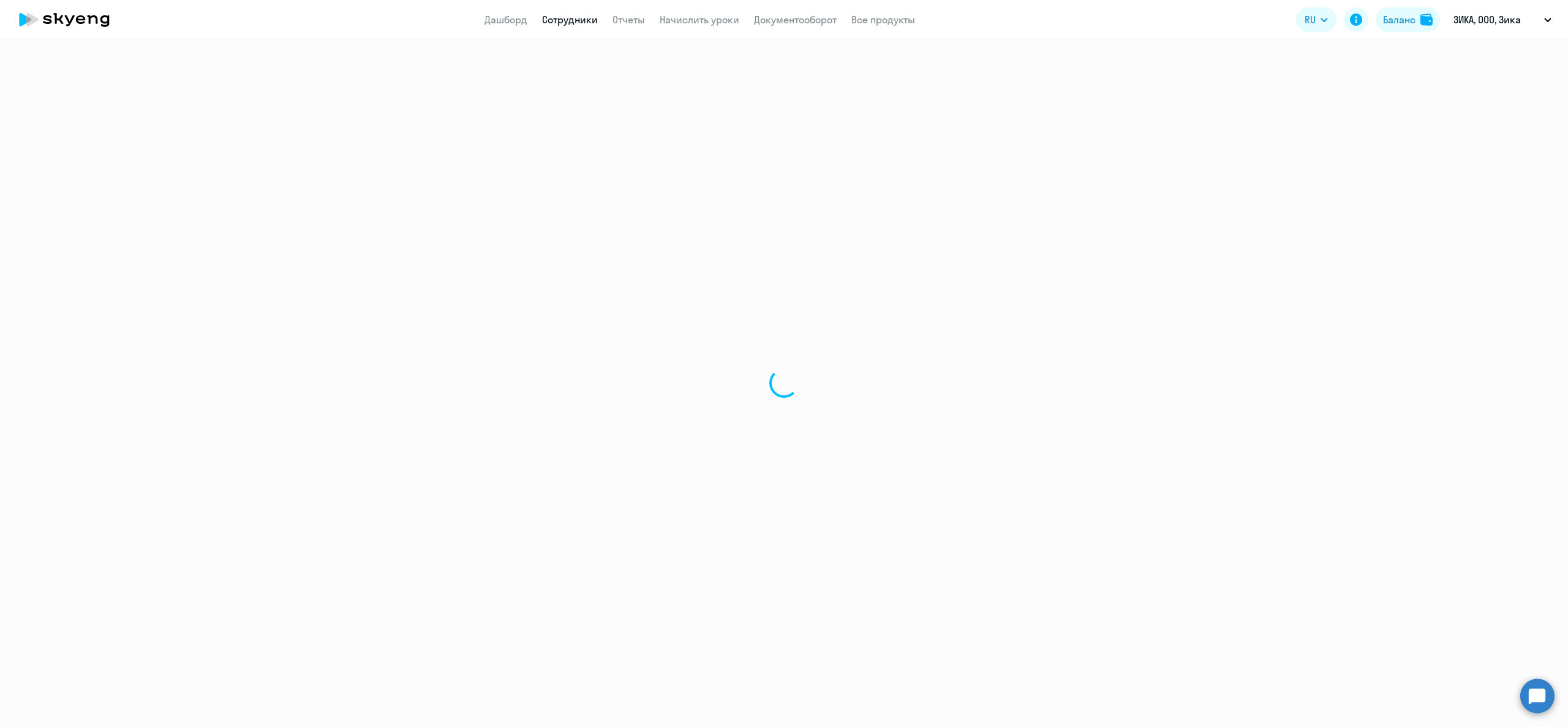
select select "english"
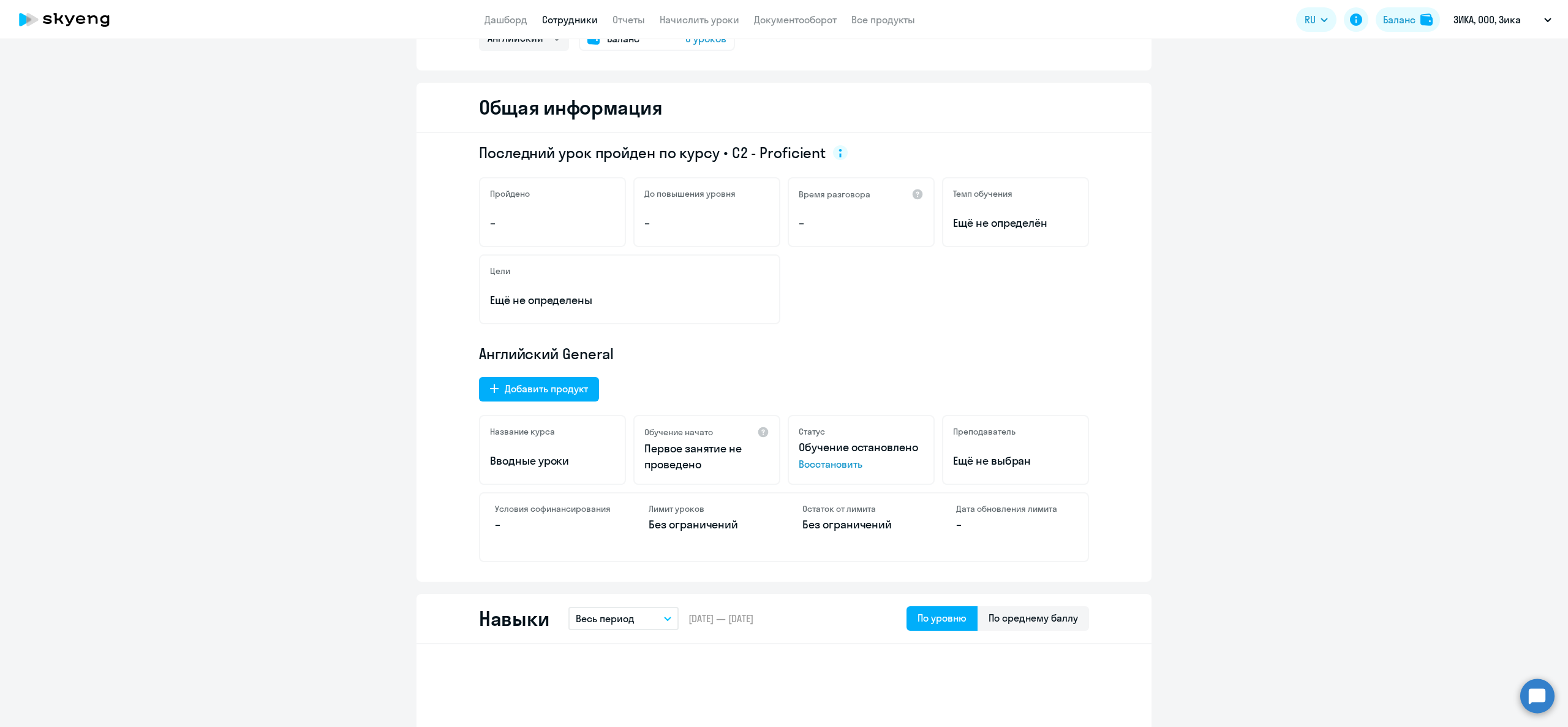
scroll to position [368, 0]
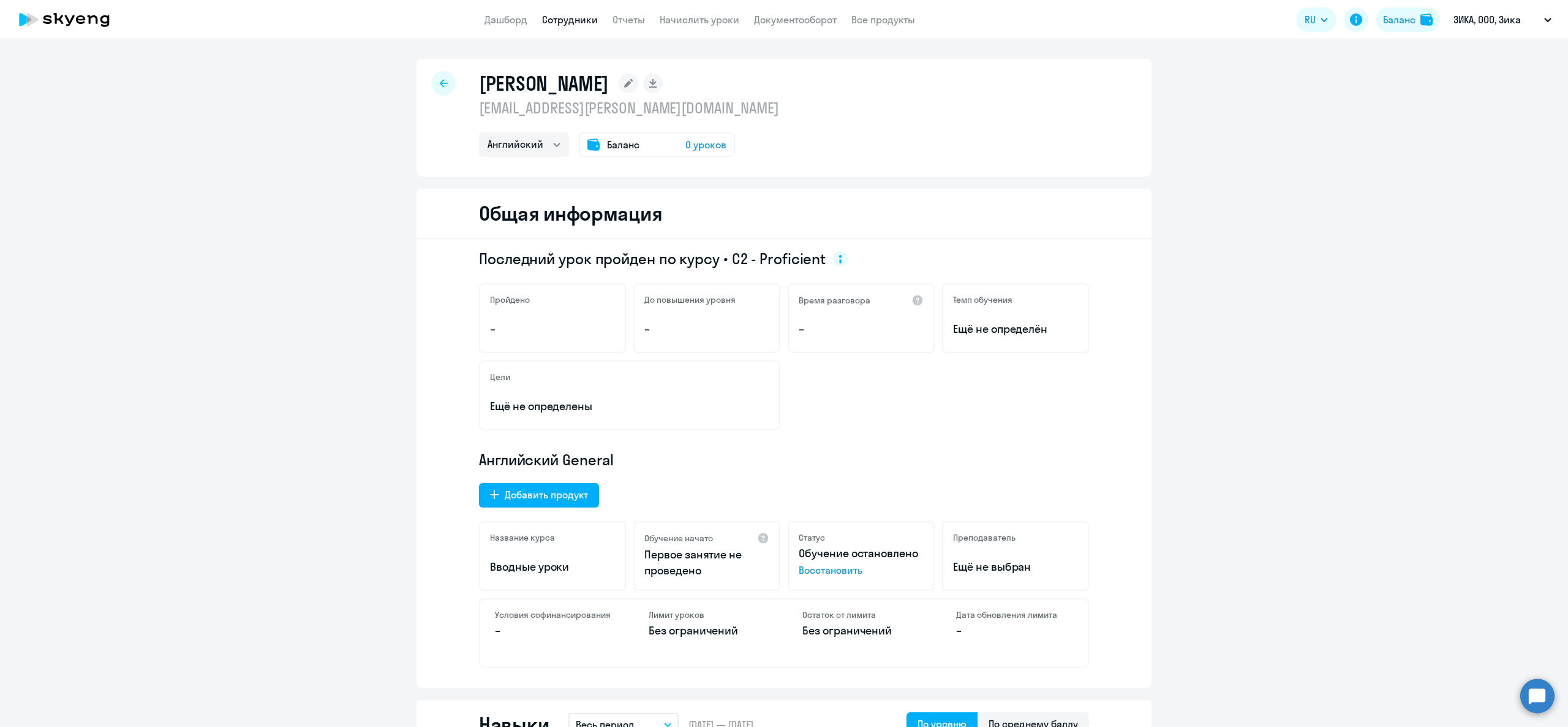
select select "english"
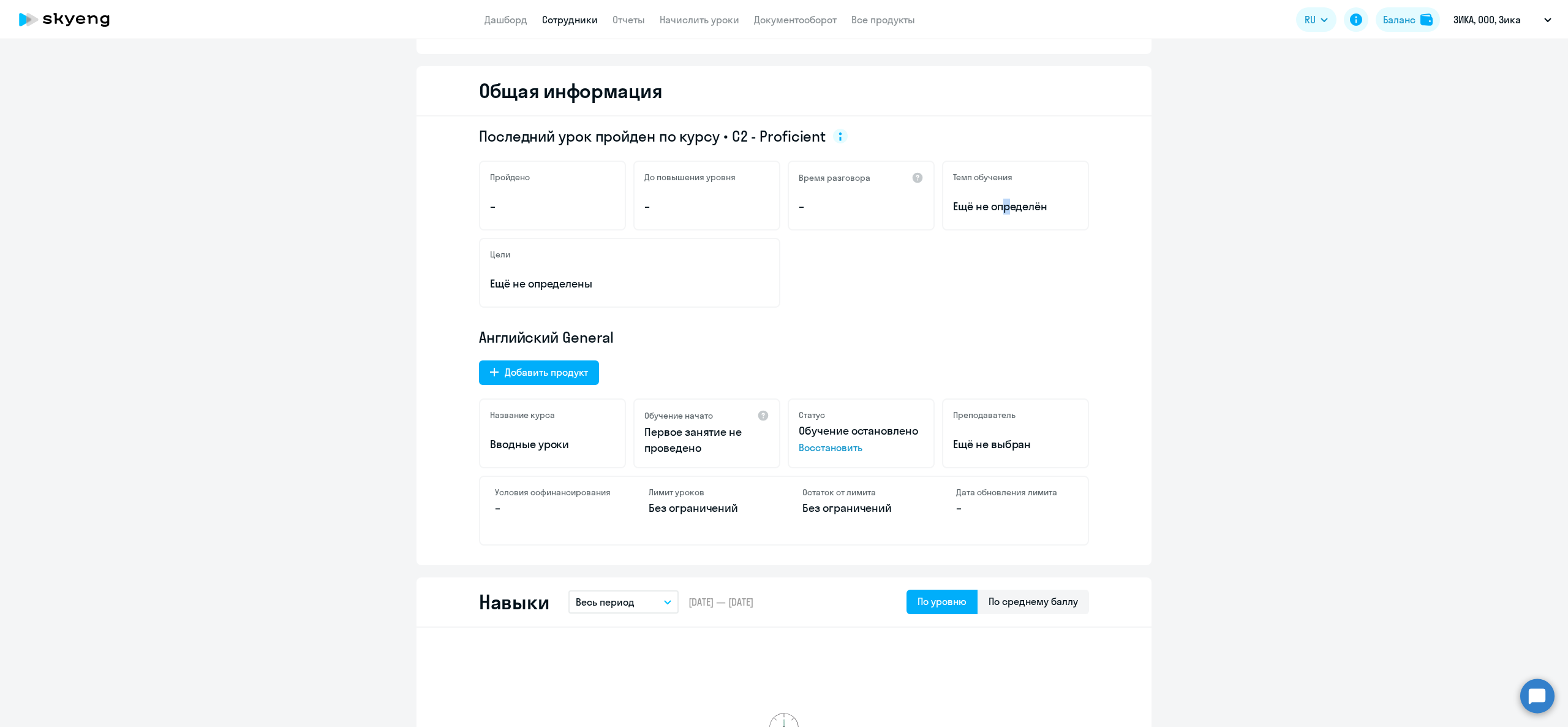
click at [991, 201] on span "Ещё не определён" at bounding box center [1015, 206] width 125 height 16
